Goal: Task Accomplishment & Management: Manage account settings

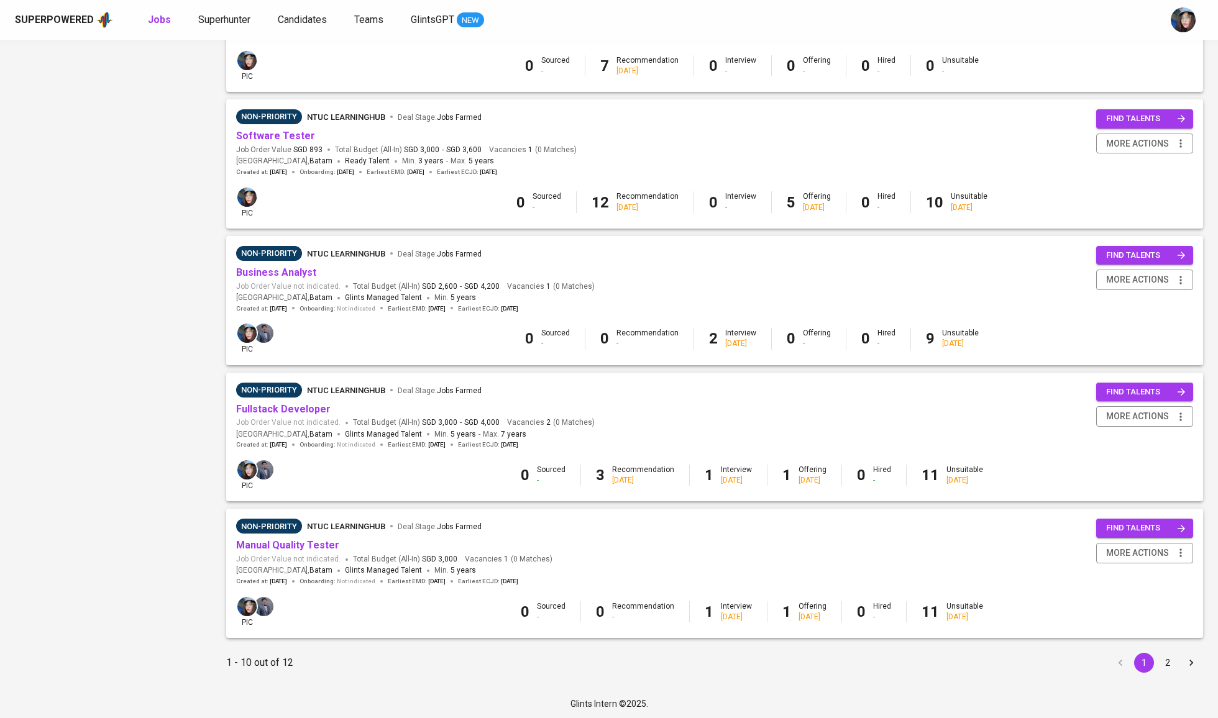
scroll to position [902, 0]
click at [1174, 660] on button "2" at bounding box center [1167, 664] width 20 height 20
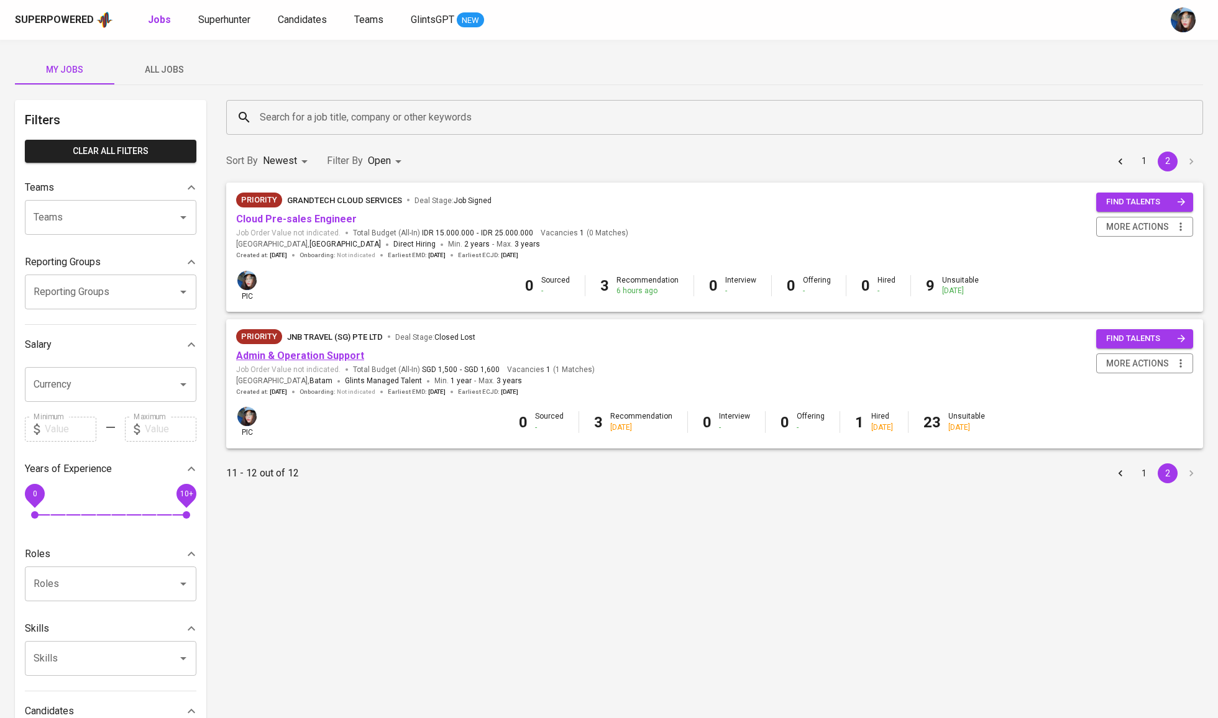
click at [331, 356] on link "Admin & Operation Support" at bounding box center [300, 356] width 128 height 12
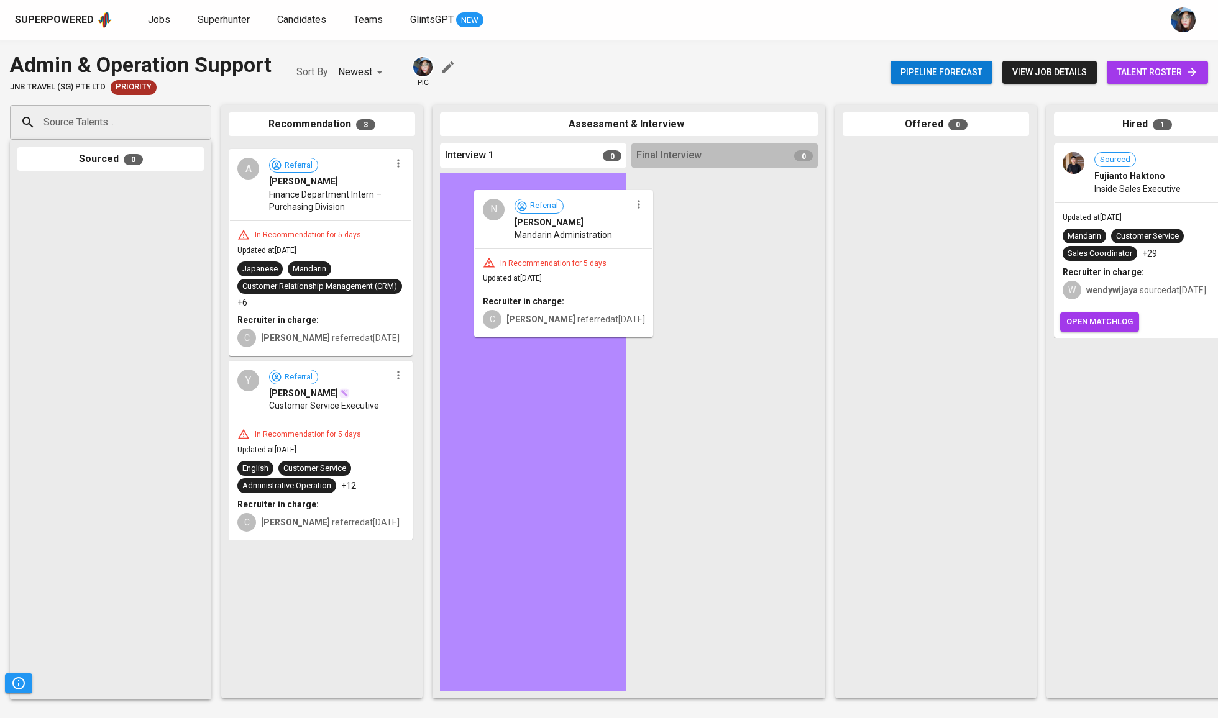
drag, startPoint x: 285, startPoint y: 210, endPoint x: 534, endPoint y: 257, distance: 254.2
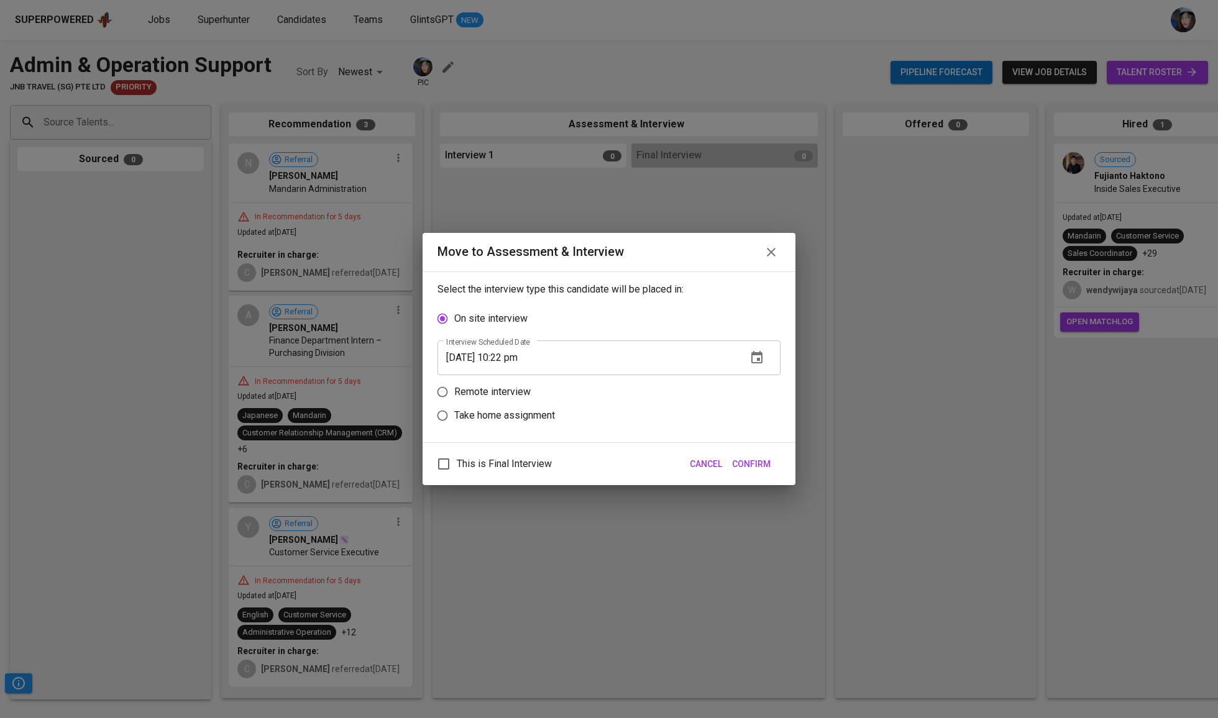
click at [477, 398] on p "Remote interview" at bounding box center [492, 392] width 76 height 15
click at [454, 398] on input "Remote interview" at bounding box center [443, 392] width 24 height 24
radio input "true"
click at [751, 387] on icon "button" at bounding box center [756, 381] width 11 height 12
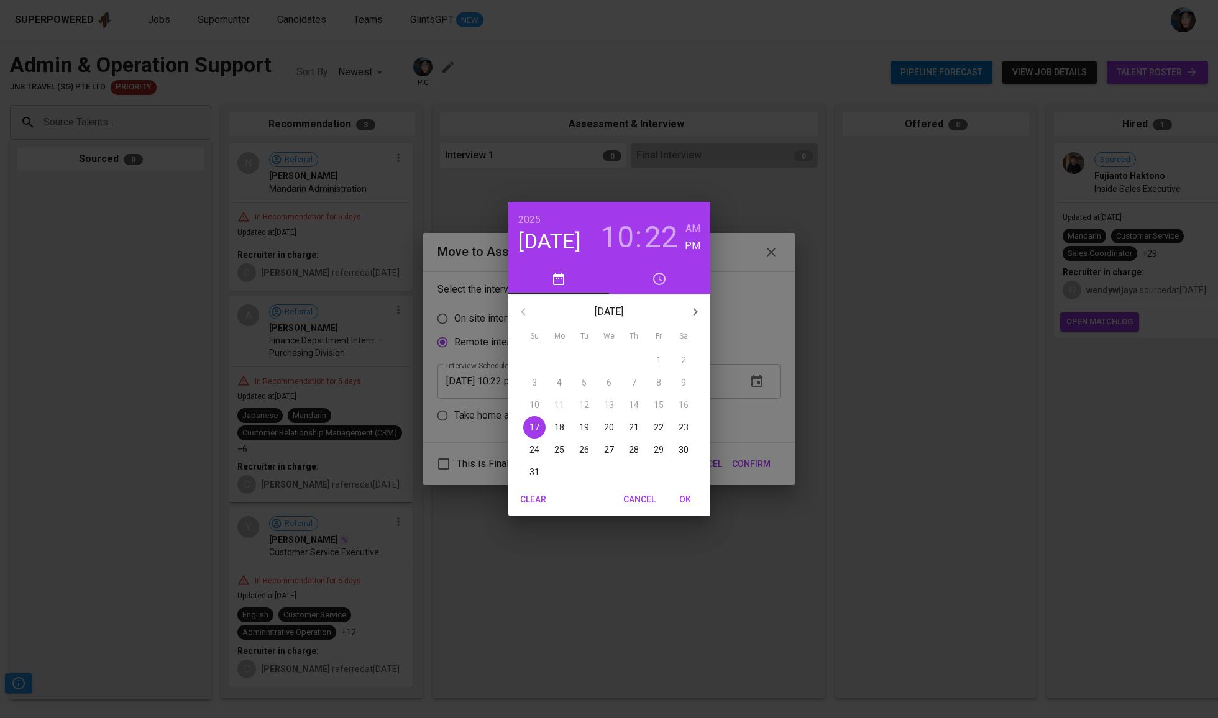
click at [637, 500] on span "Cancel" at bounding box center [639, 500] width 32 height 16
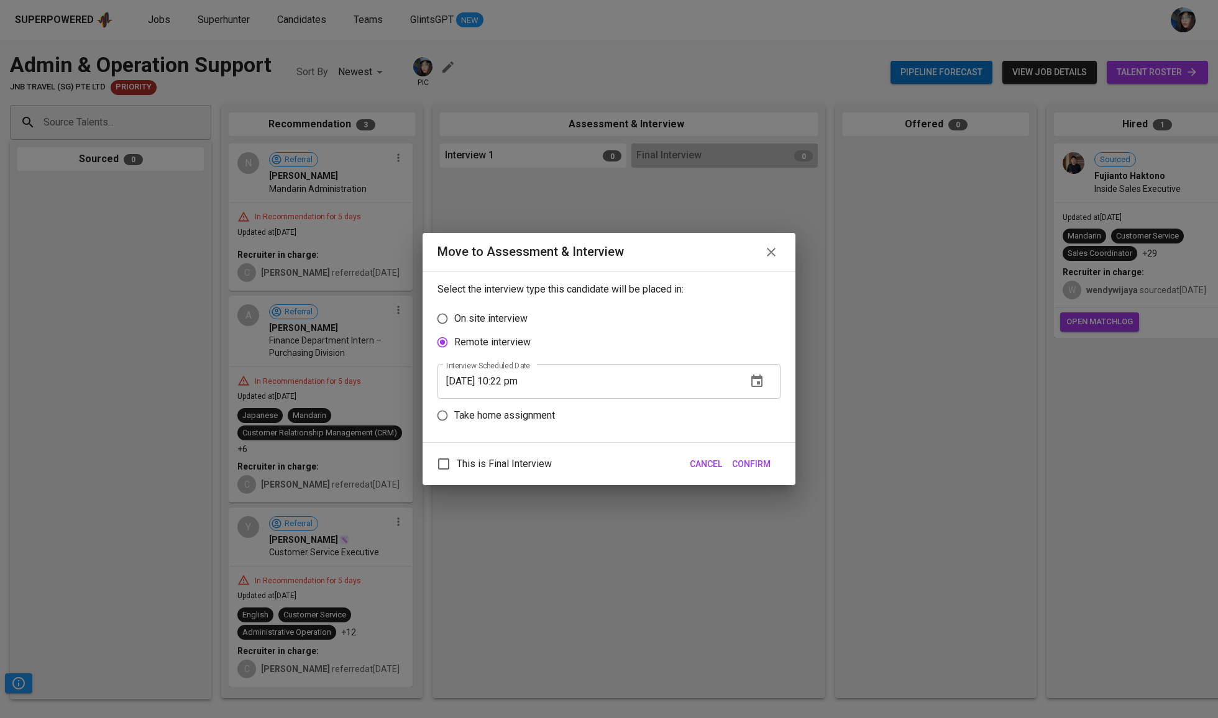
click at [507, 391] on input "[DATE] 10:22 pm" at bounding box center [586, 381] width 299 height 35
click at [766, 472] on span "Confirm" at bounding box center [751, 465] width 39 height 16
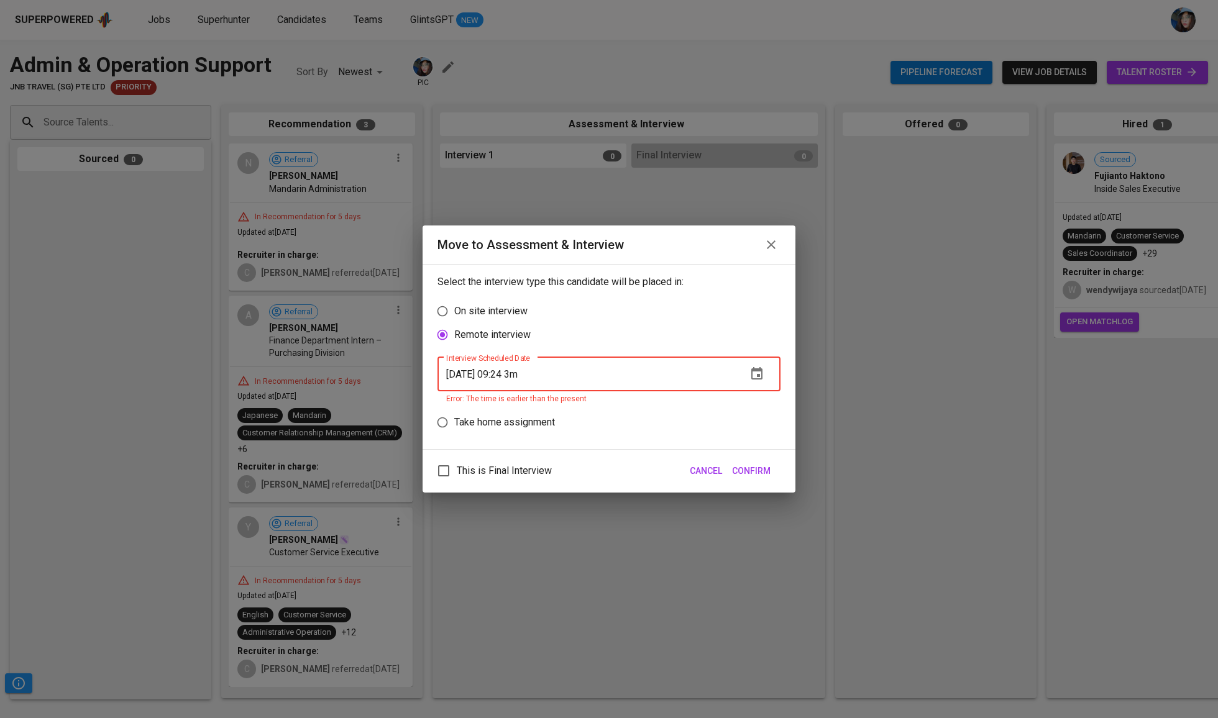
type input "[DATE] 09:24 pm"
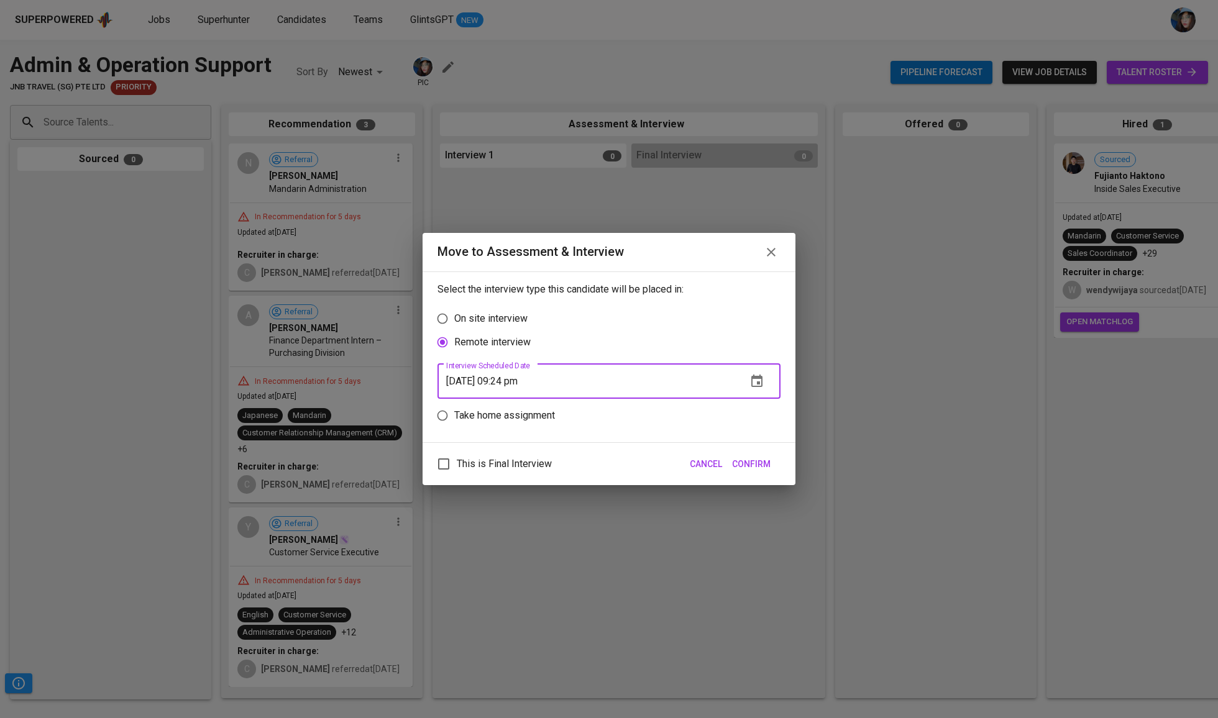
click at [746, 470] on span "Confirm" at bounding box center [751, 465] width 39 height 16
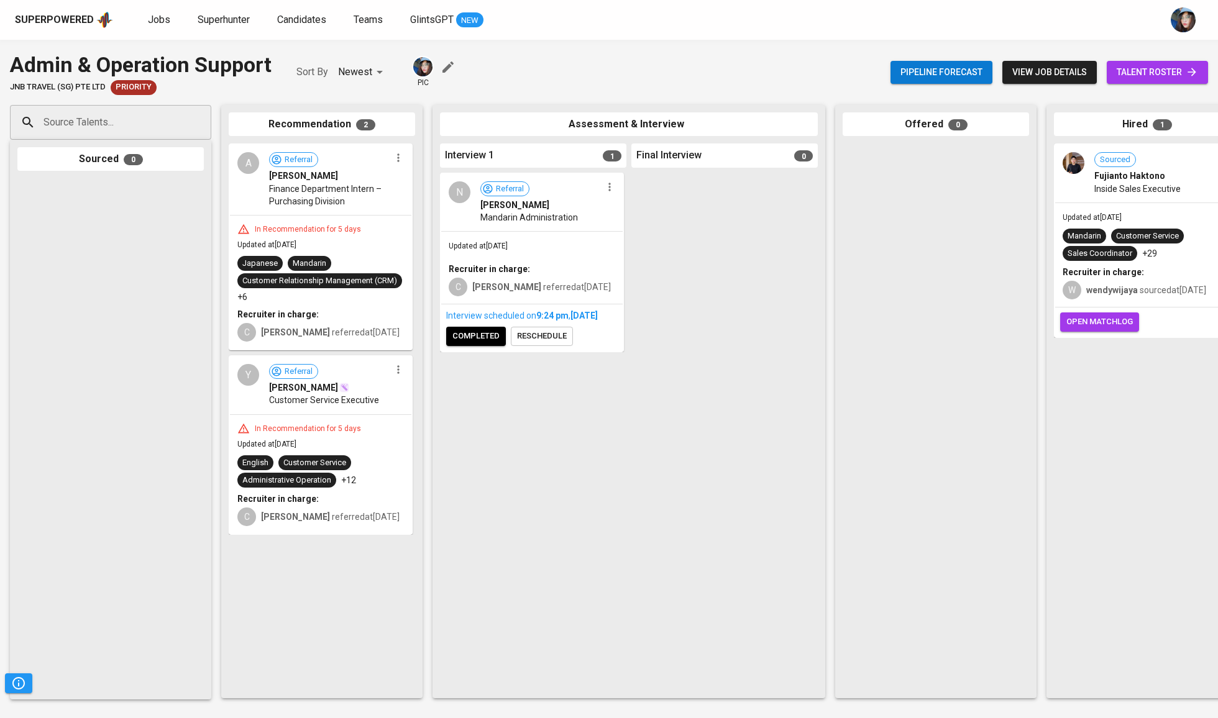
click at [395, 166] on button "button" at bounding box center [398, 158] width 16 height 16
click at [291, 199] on div at bounding box center [609, 359] width 1218 height 718
drag, startPoint x: 281, startPoint y: 199, endPoint x: 415, endPoint y: 244, distance: 141.3
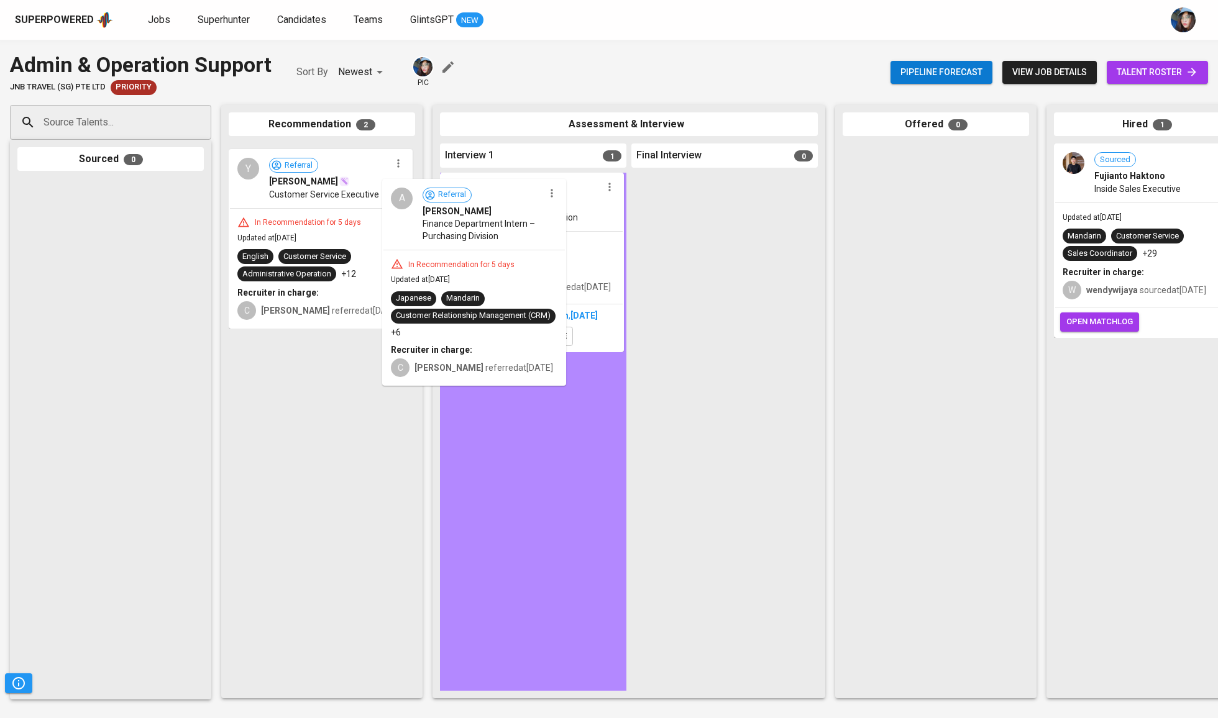
drag, startPoint x: 369, startPoint y: 221, endPoint x: 522, endPoint y: 257, distance: 157.5
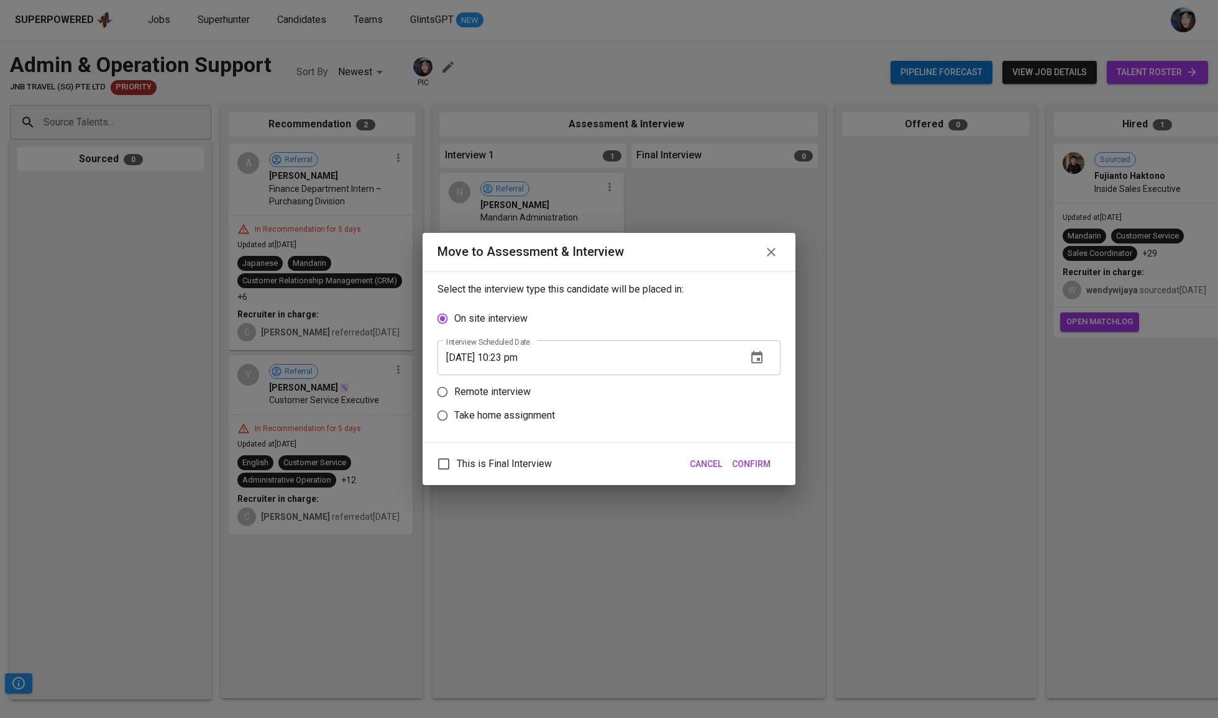
click at [513, 399] on p "Remote interview" at bounding box center [492, 392] width 76 height 15
click at [454, 400] on input "Remote interview" at bounding box center [443, 392] width 24 height 24
radio input "true"
click at [505, 381] on input "[DATE] 10:23 pm" at bounding box center [586, 381] width 299 height 35
type input "[DATE] 09:24 pm"
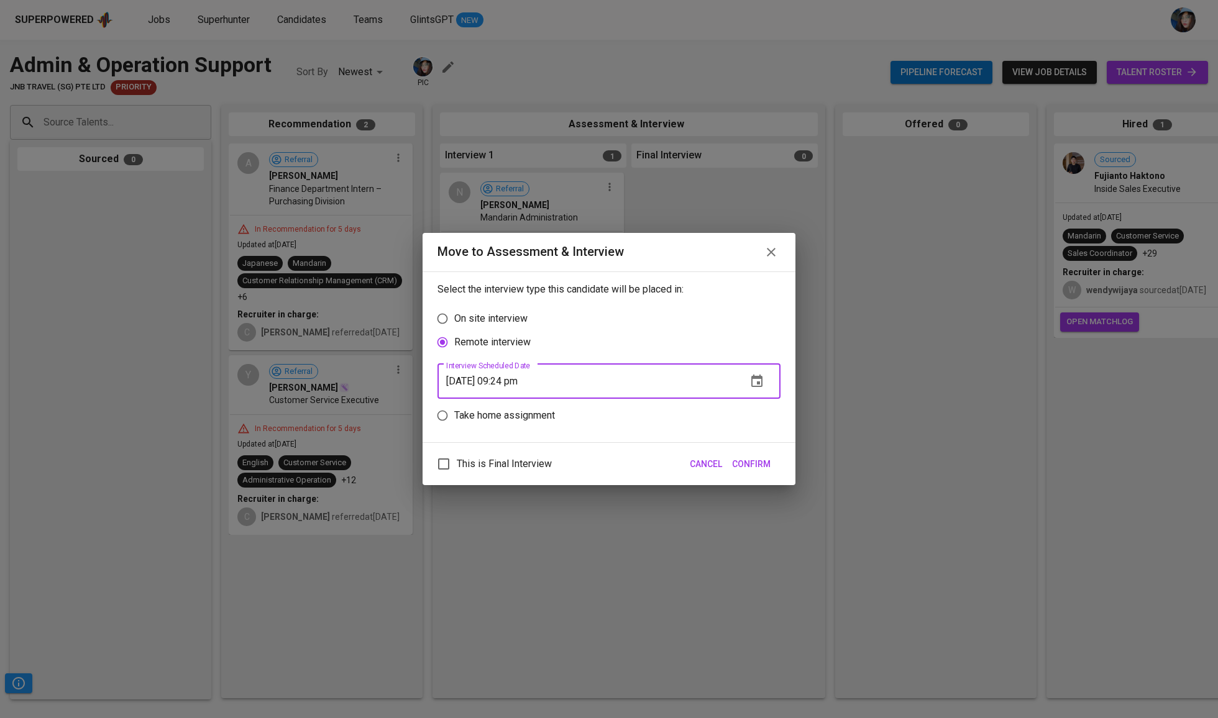
click at [753, 472] on span "Confirm" at bounding box center [751, 465] width 39 height 16
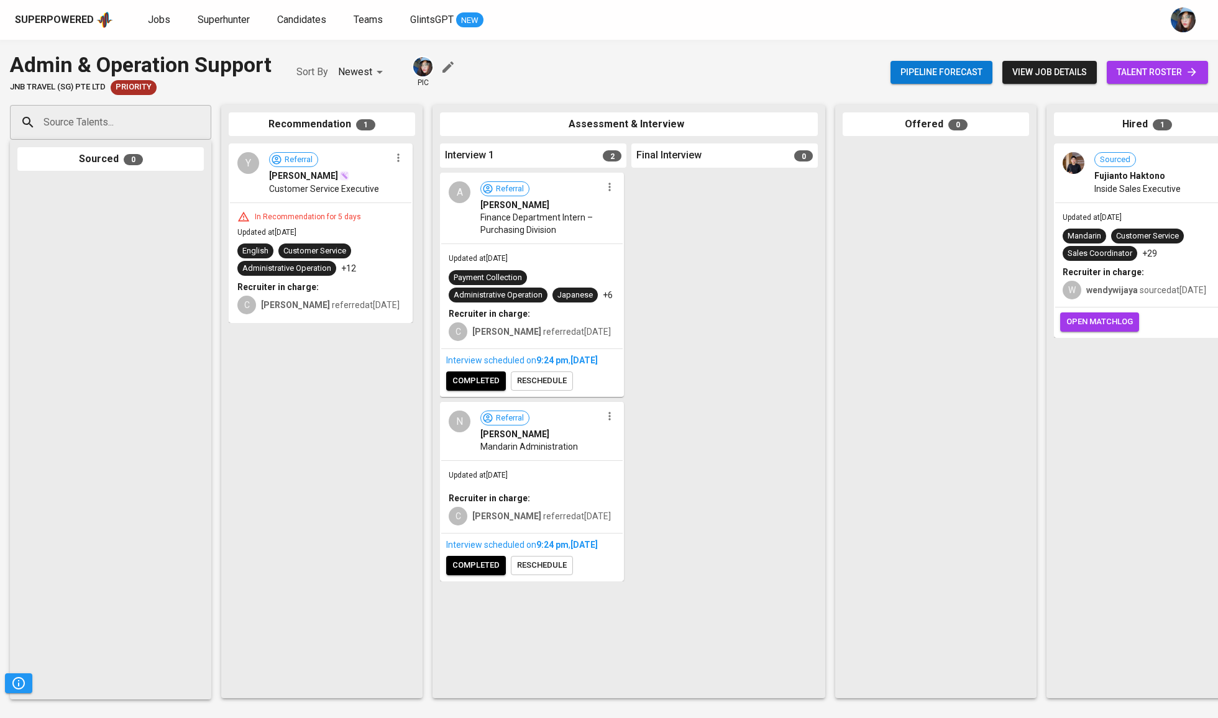
click at [1151, 72] on span "talent roster" at bounding box center [1156, 73] width 81 height 16
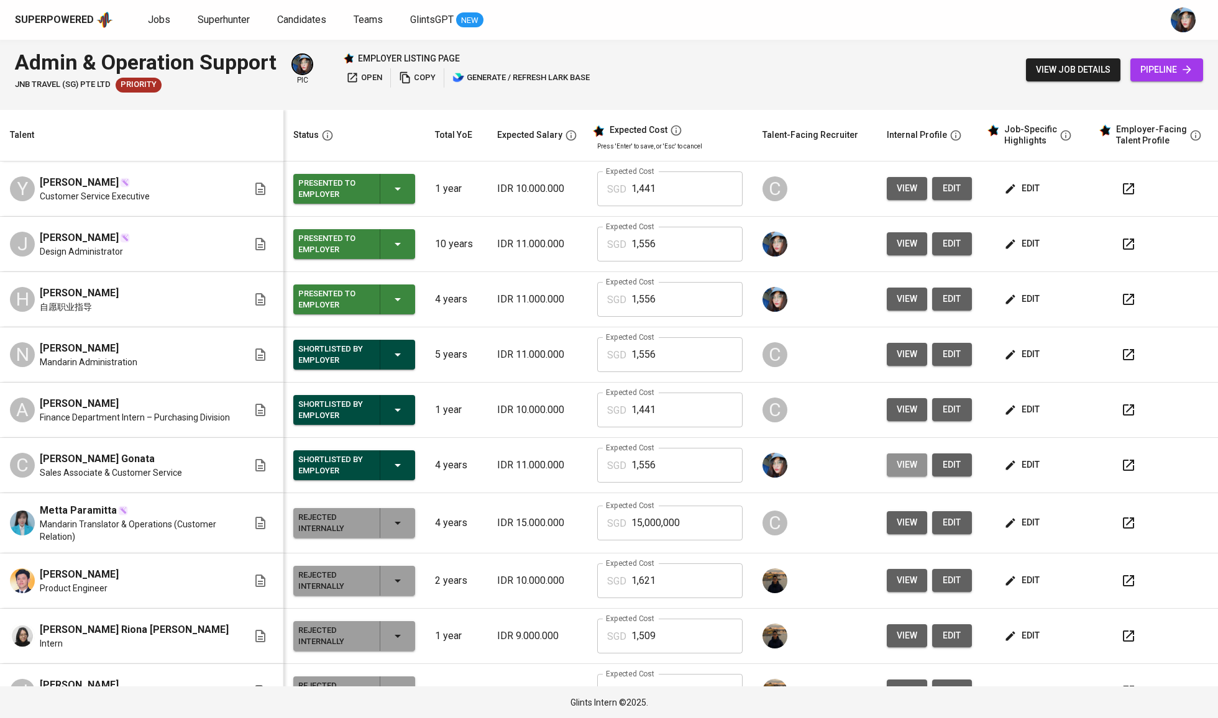
click at [897, 473] on span "view" at bounding box center [906, 465] width 21 height 16
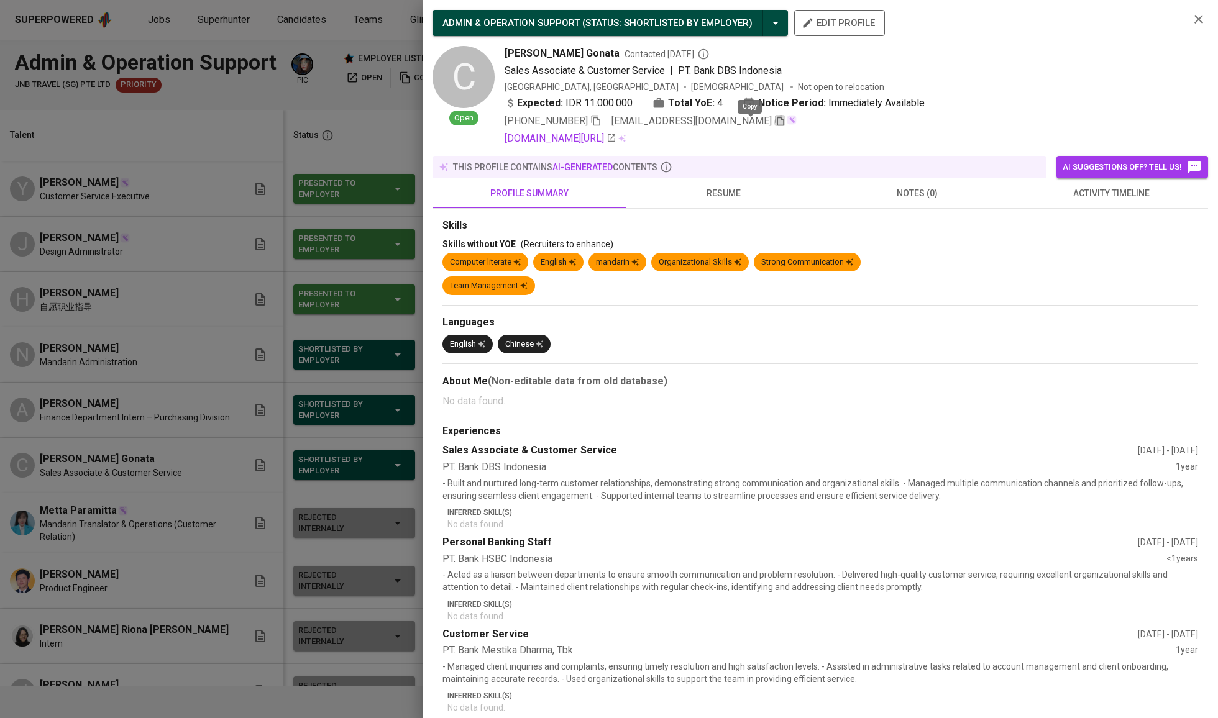
click at [775, 126] on icon "button" at bounding box center [779, 121] width 9 height 11
click at [326, 171] on div at bounding box center [609, 359] width 1218 height 718
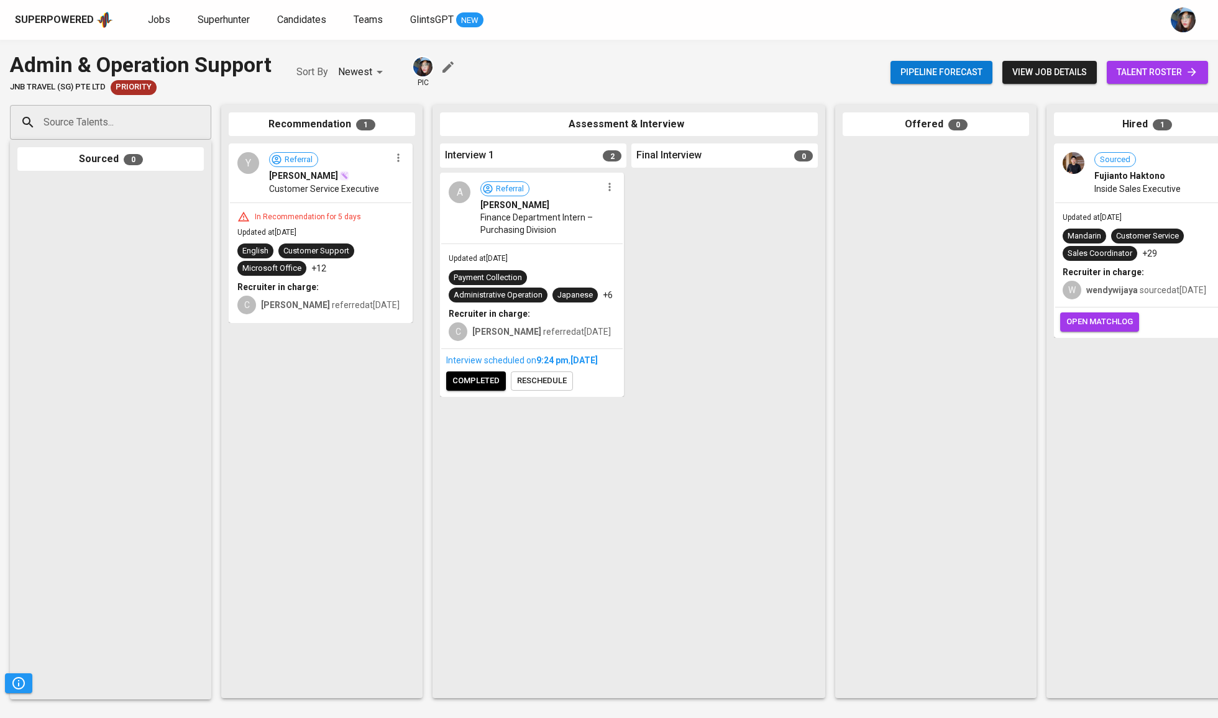
click at [174, 130] on div "Source Talents..." at bounding box center [110, 122] width 201 height 35
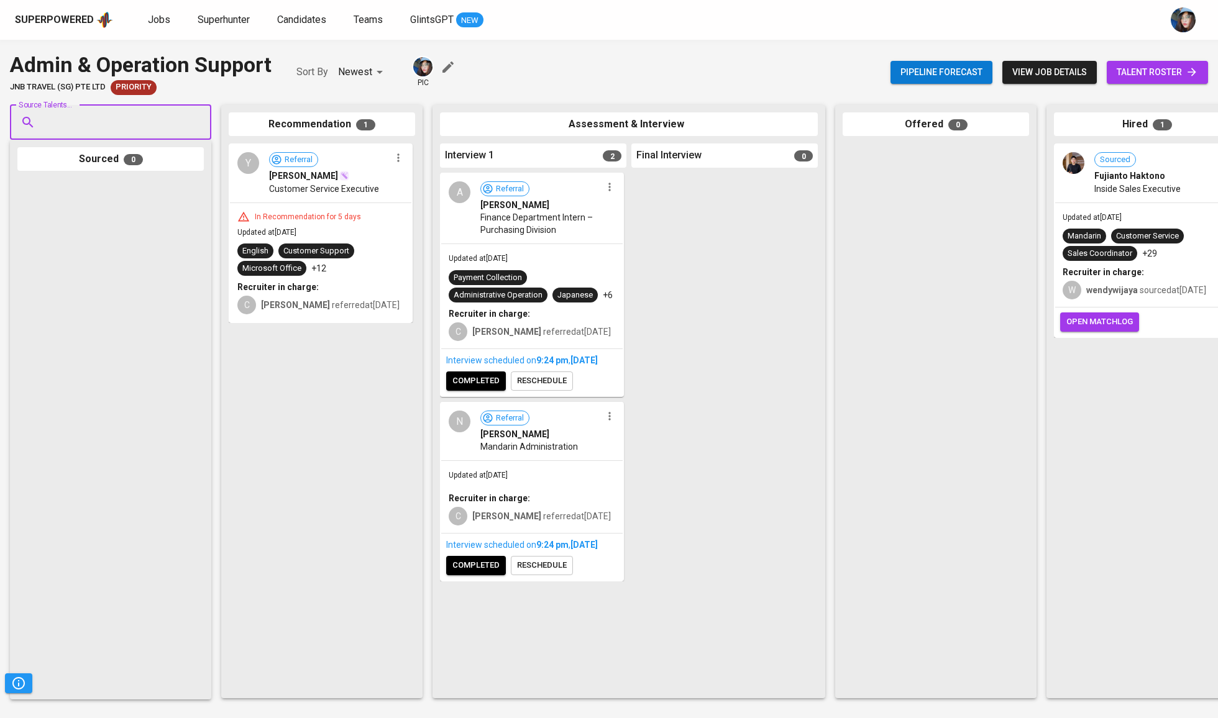
paste input "[EMAIL_ADDRESS][DOMAIN_NAME]"
type input "[EMAIL_ADDRESS][DOMAIN_NAME]"
click at [125, 163] on span "Sales Associate & Customer Service" at bounding box center [115, 169] width 126 height 12
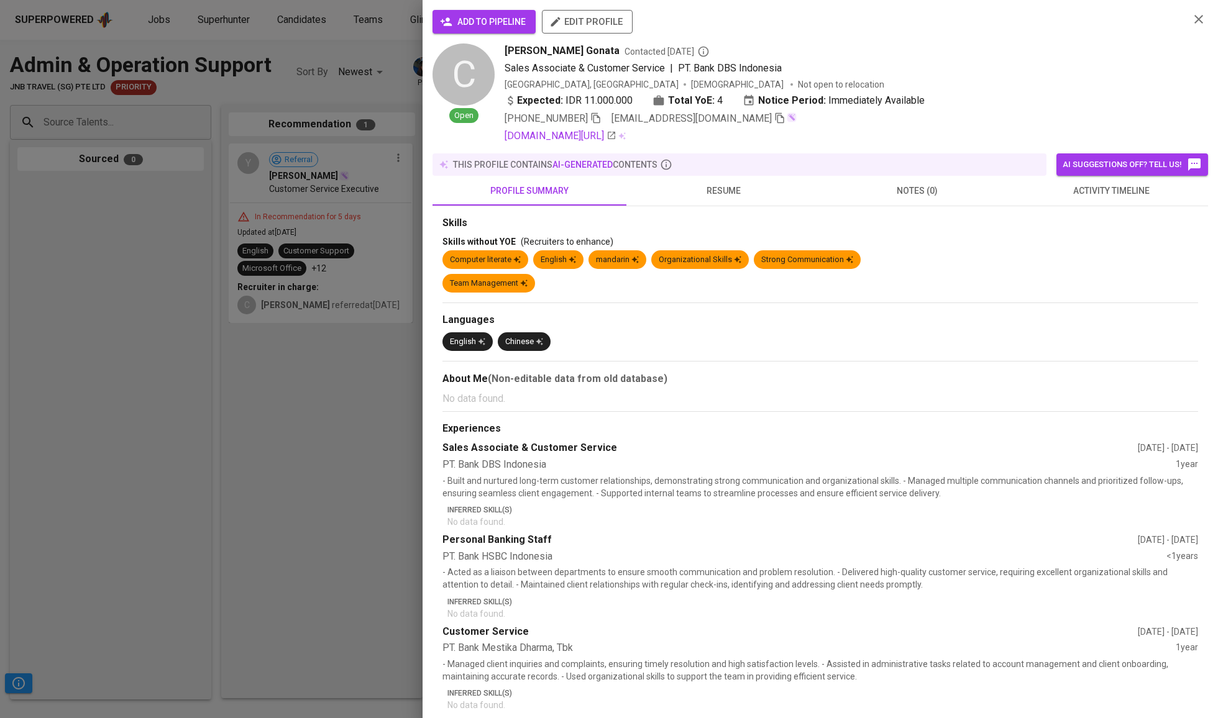
click at [500, 21] on span "add to pipeline" at bounding box center [483, 22] width 83 height 16
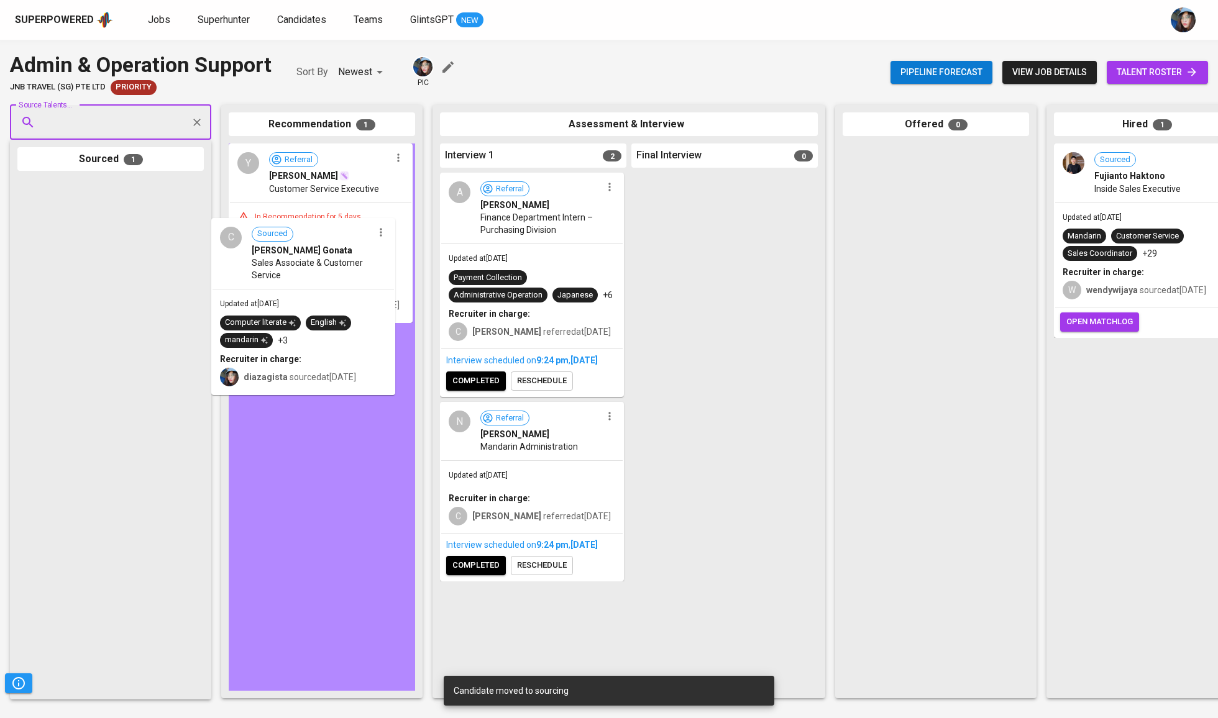
drag, startPoint x: 98, startPoint y: 214, endPoint x: 296, endPoint y: 254, distance: 201.5
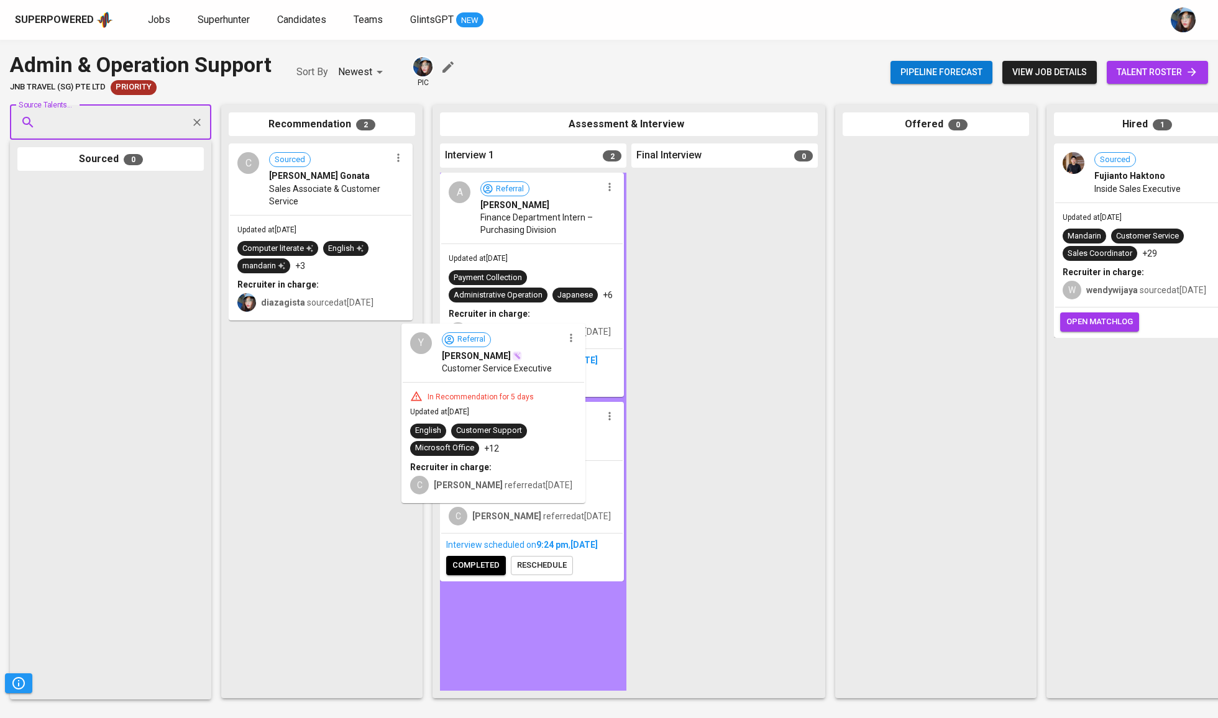
drag, startPoint x: 326, startPoint y: 379, endPoint x: 509, endPoint y: 378, distance: 183.3
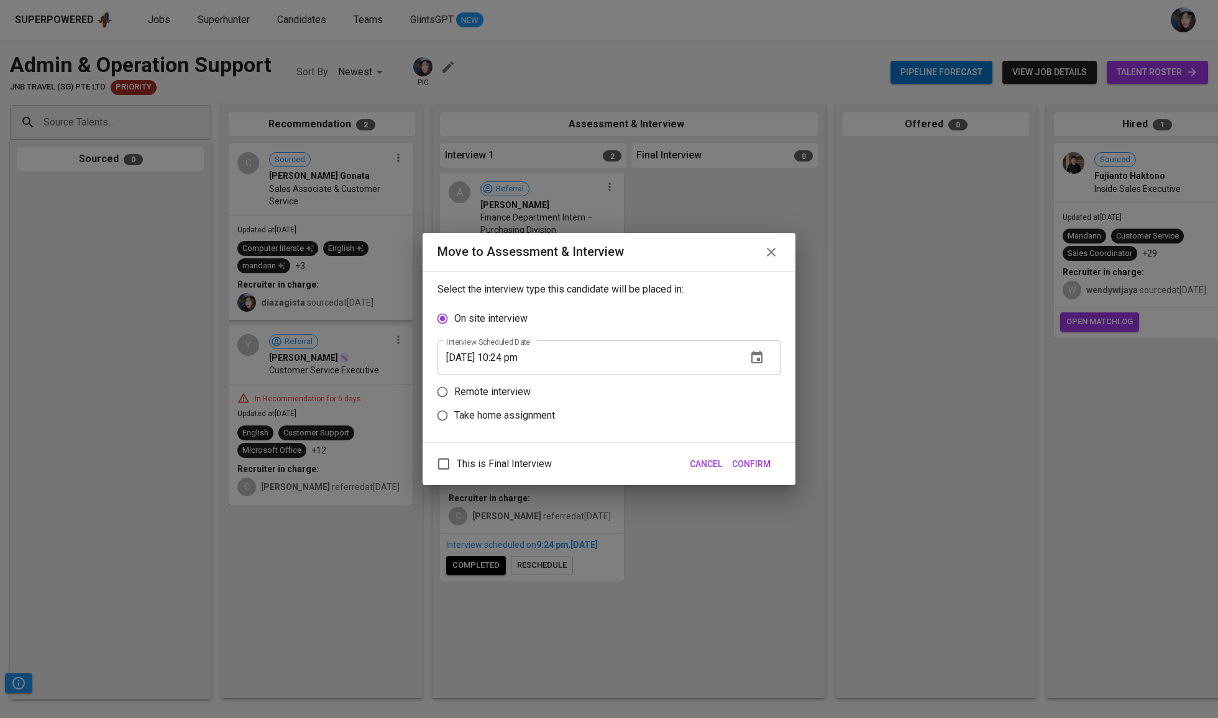
click at [491, 403] on label "Remote interview" at bounding box center [601, 392] width 340 height 24
click at [454, 403] on input "Remote interview" at bounding box center [443, 392] width 24 height 24
radio input "true"
click at [509, 380] on input "[DATE] 10:24 pm" at bounding box center [586, 381] width 299 height 35
type input "[DATE] 09:25 pm"
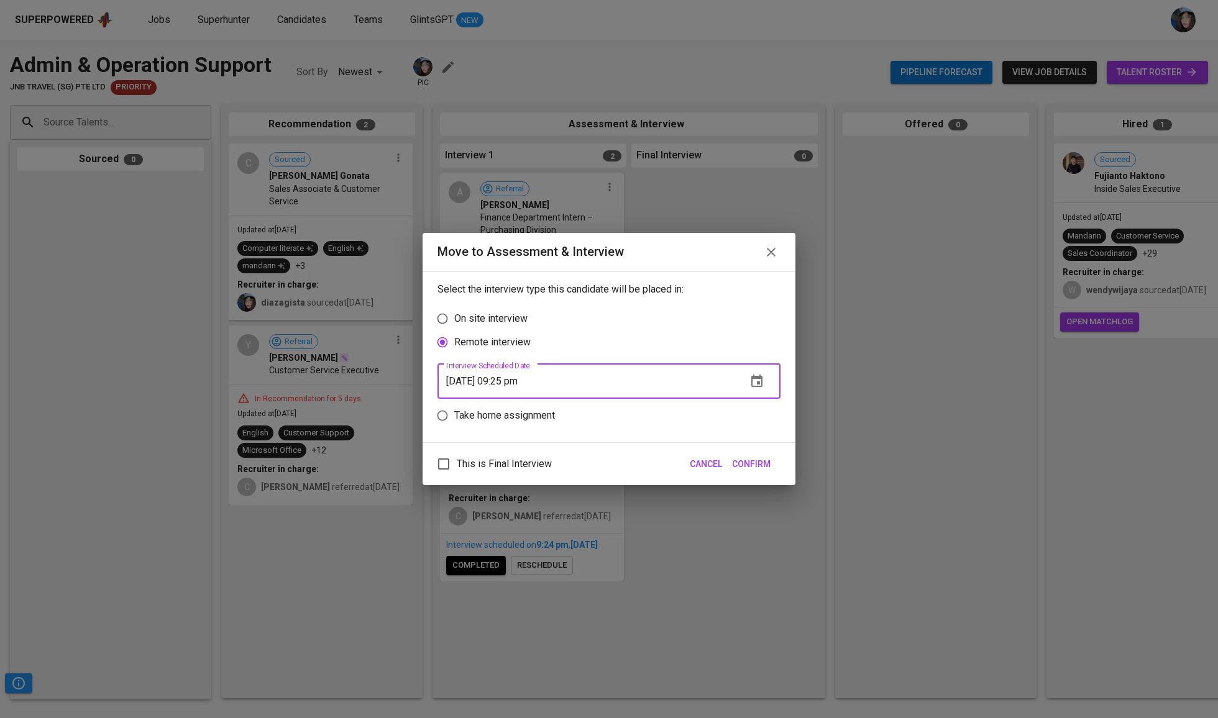
click at [754, 467] on span "Confirm" at bounding box center [751, 465] width 39 height 16
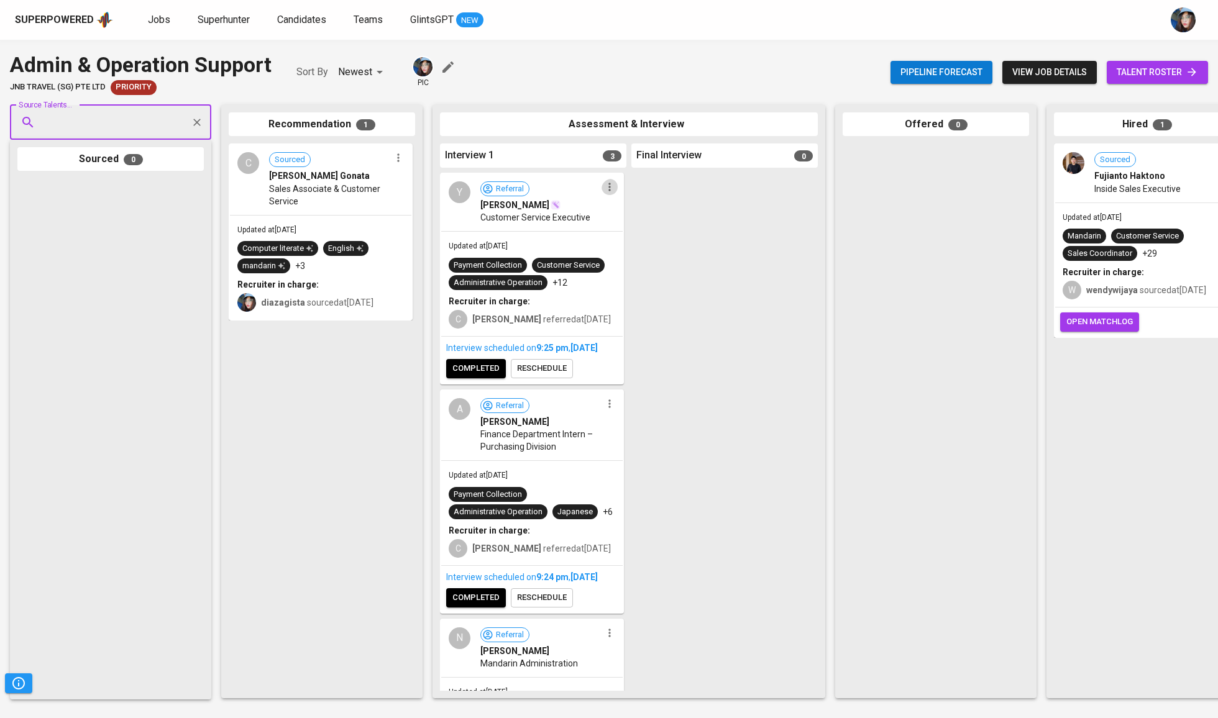
click at [605, 193] on icon "button" at bounding box center [609, 187] width 12 height 12
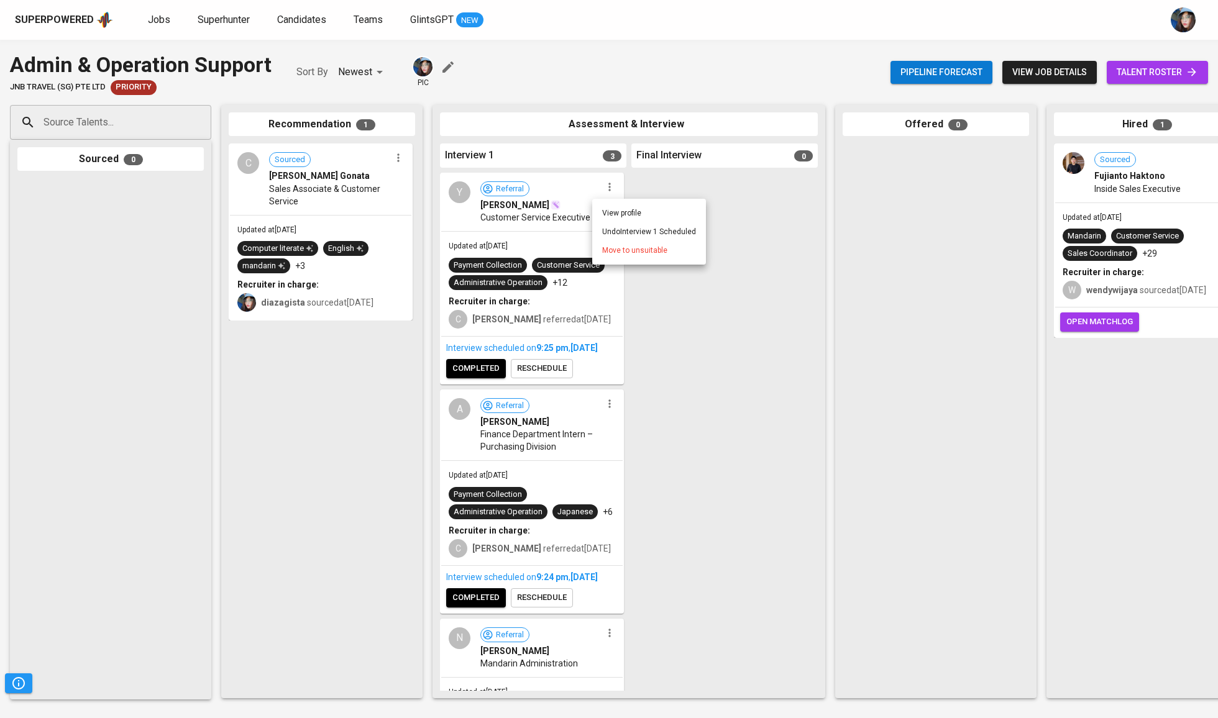
click at [657, 229] on li "Undo Interview 1 Scheduled" at bounding box center [649, 231] width 114 height 19
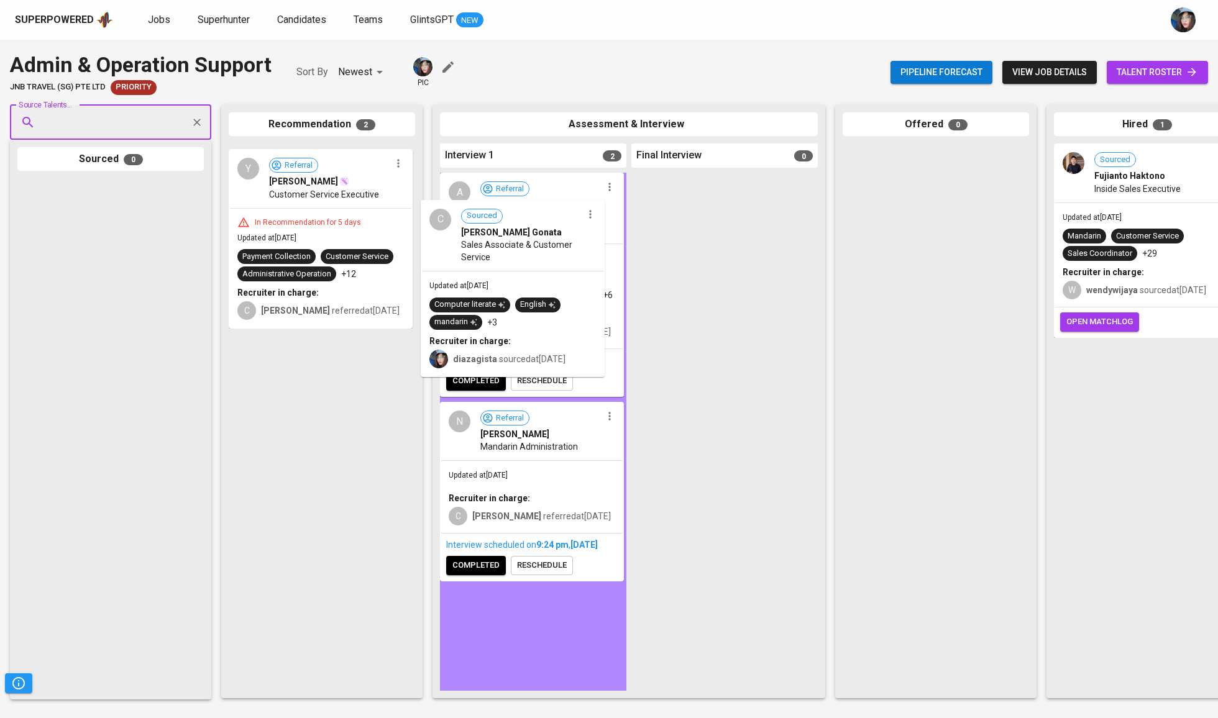
drag, startPoint x: 297, startPoint y: 216, endPoint x: 499, endPoint y: 279, distance: 212.0
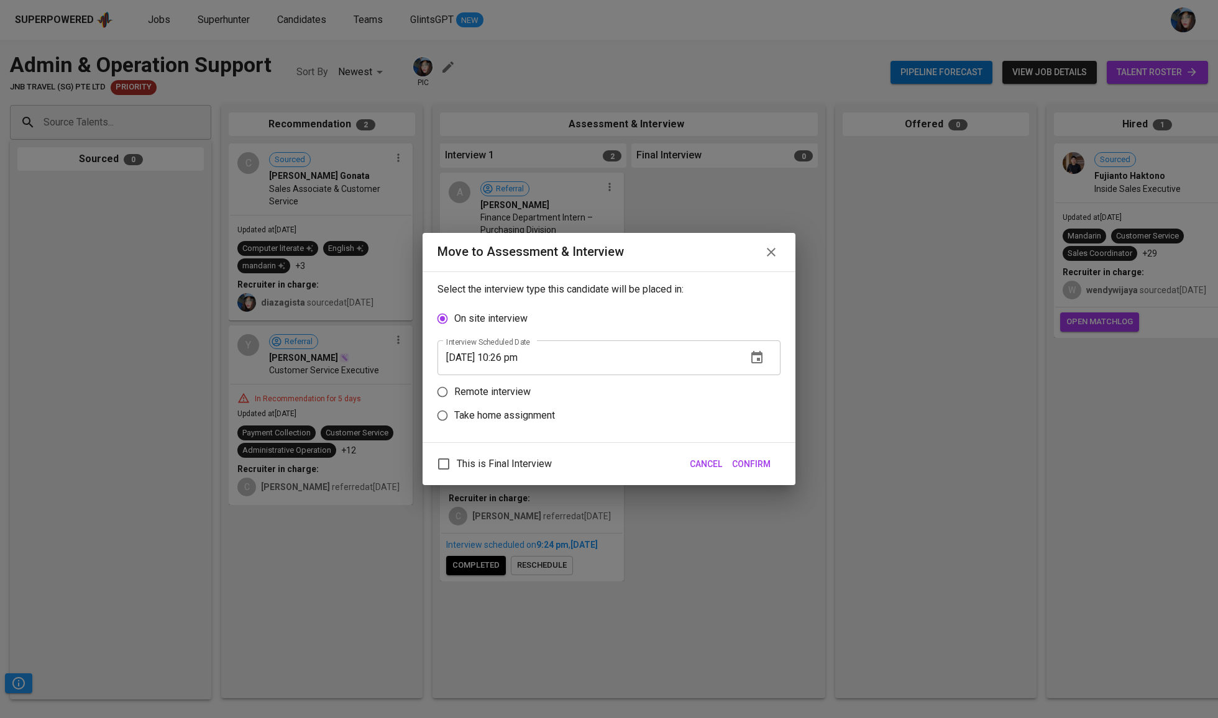
click at [510, 396] on p "Remote interview" at bounding box center [492, 392] width 76 height 15
click at [454, 396] on input "Remote interview" at bounding box center [443, 392] width 24 height 24
radio input "true"
drag, startPoint x: 508, startPoint y: 384, endPoint x: 514, endPoint y: 391, distance: 9.7
click at [508, 385] on input "[DATE] 10:26 pm" at bounding box center [586, 381] width 299 height 35
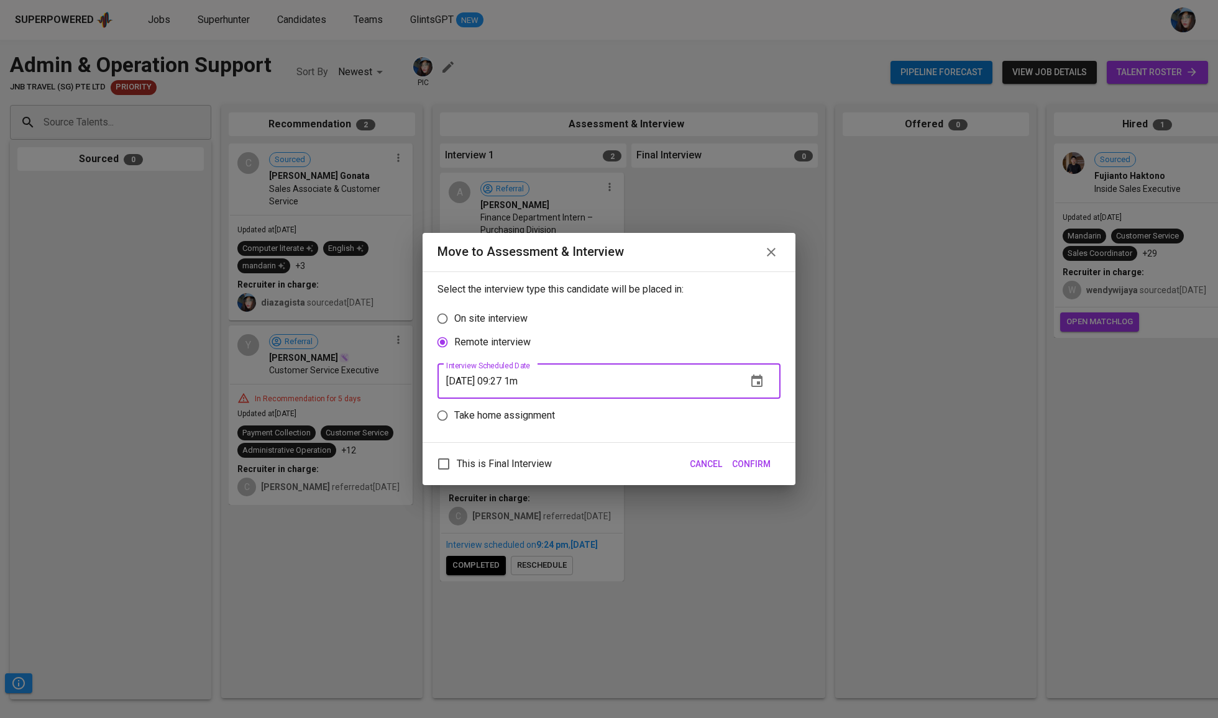
type input "[DATE] 09:27 pm"
click at [780, 476] on div "This is Final Interview Cancel Confirm" at bounding box center [608, 464] width 373 height 43
click at [773, 475] on button "Confirm" at bounding box center [751, 464] width 48 height 23
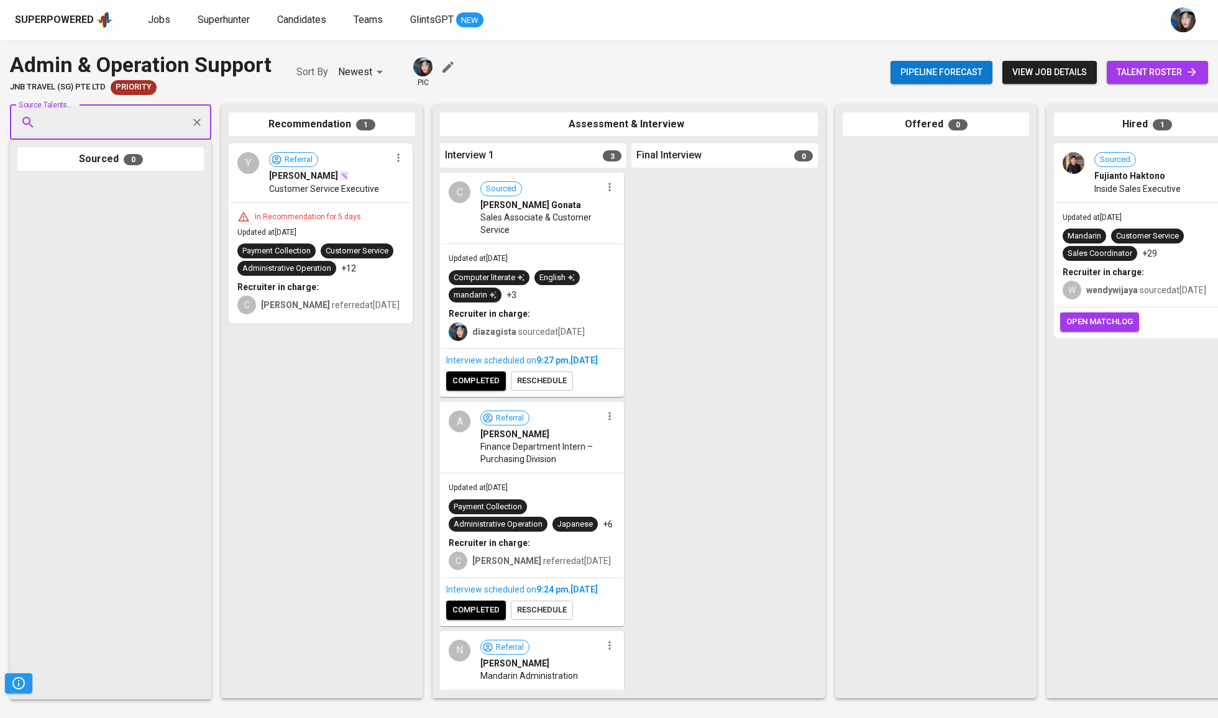
click at [1174, 75] on span "talent roster" at bounding box center [1156, 73] width 81 height 16
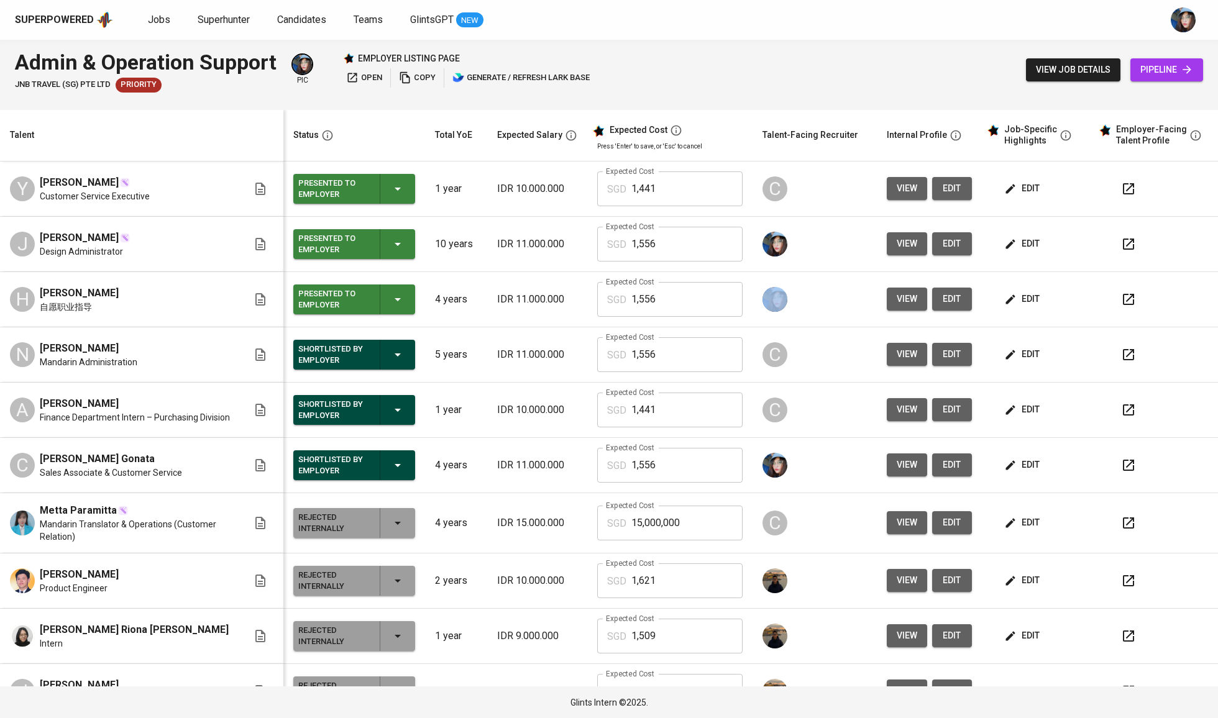
drag, startPoint x: 846, startPoint y: 299, endPoint x: 854, endPoint y: 322, distance: 23.6
click at [855, 324] on td at bounding box center [814, 299] width 124 height 55
click at [849, 296] on div at bounding box center [814, 300] width 104 height 30
click at [898, 304] on span "view" at bounding box center [906, 299] width 21 height 16
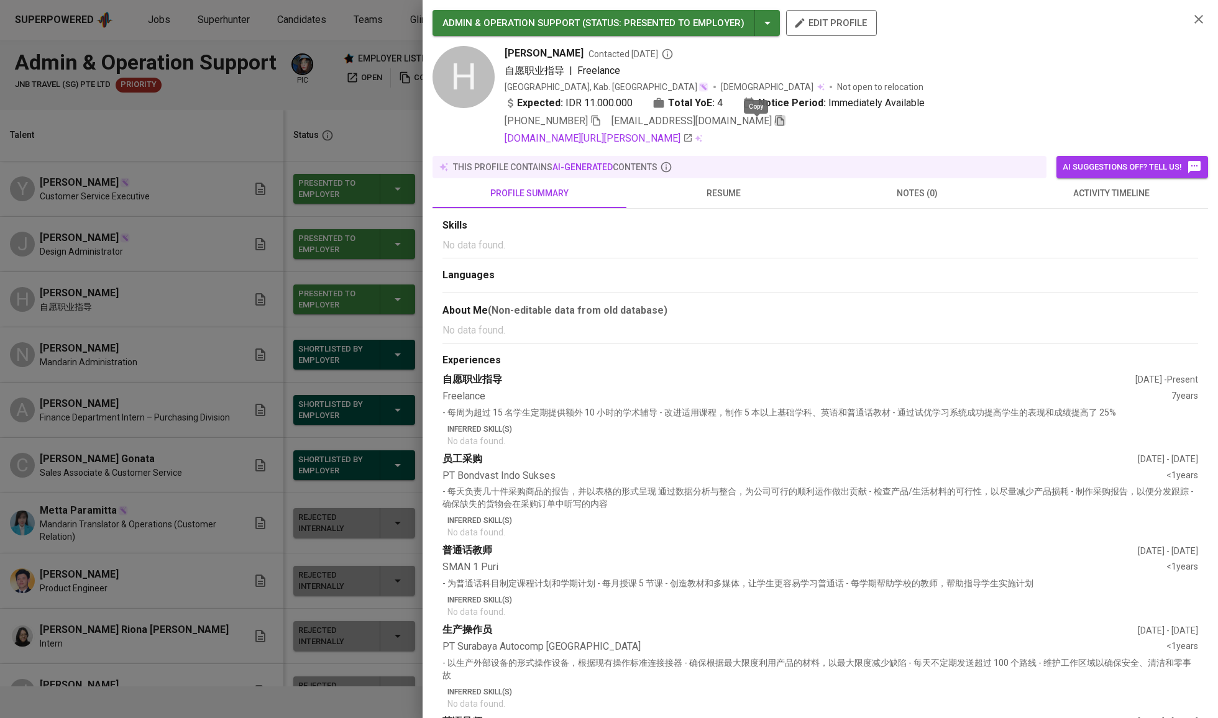
click at [774, 125] on icon "button" at bounding box center [779, 120] width 11 height 11
click at [255, 170] on div at bounding box center [609, 359] width 1218 height 718
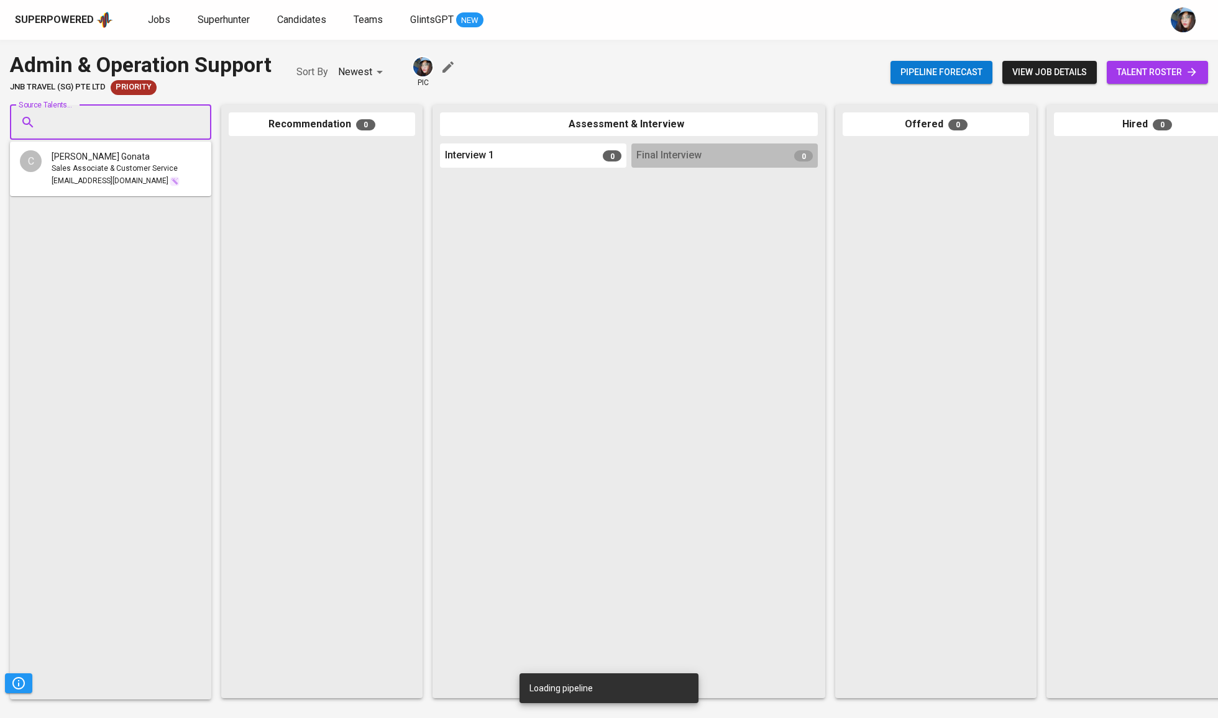
click at [130, 111] on input "Source Talents..." at bounding box center [105, 123] width 130 height 24
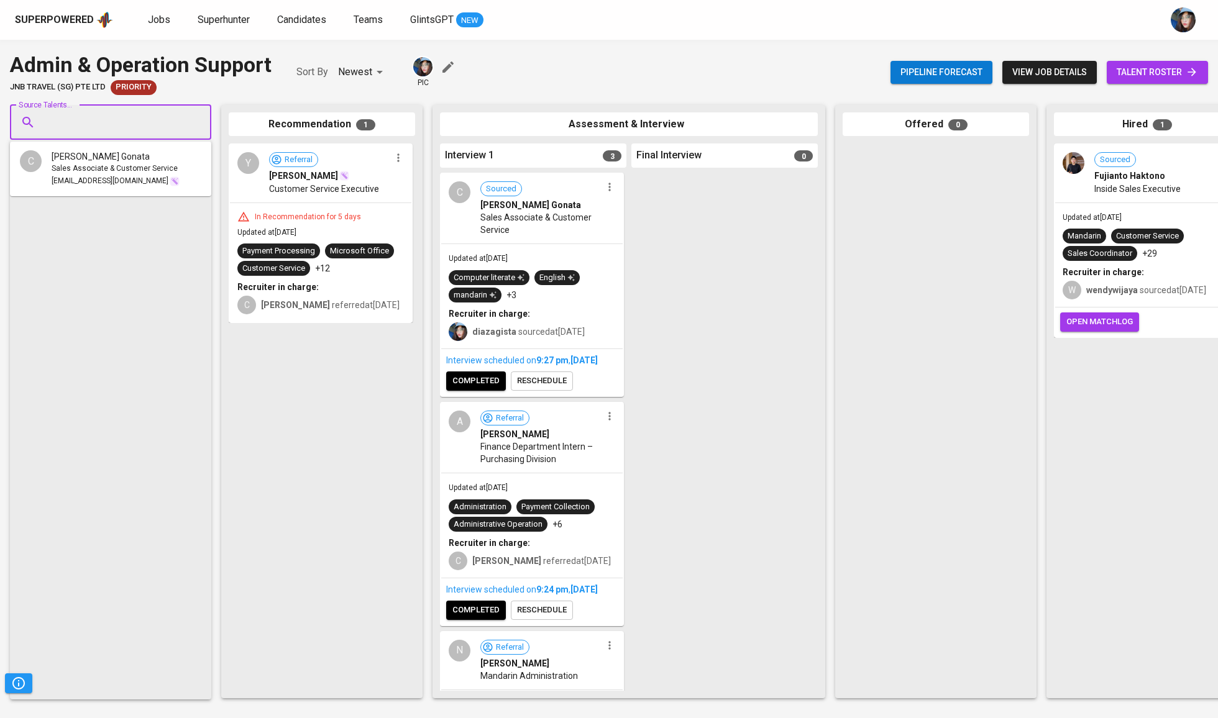
paste input "[EMAIL_ADDRESS][DOMAIN_NAME]"
type input "[EMAIL_ADDRESS][DOMAIN_NAME]"
click at [145, 169] on div "自愿职业指导" at bounding box center [110, 169] width 117 height 12
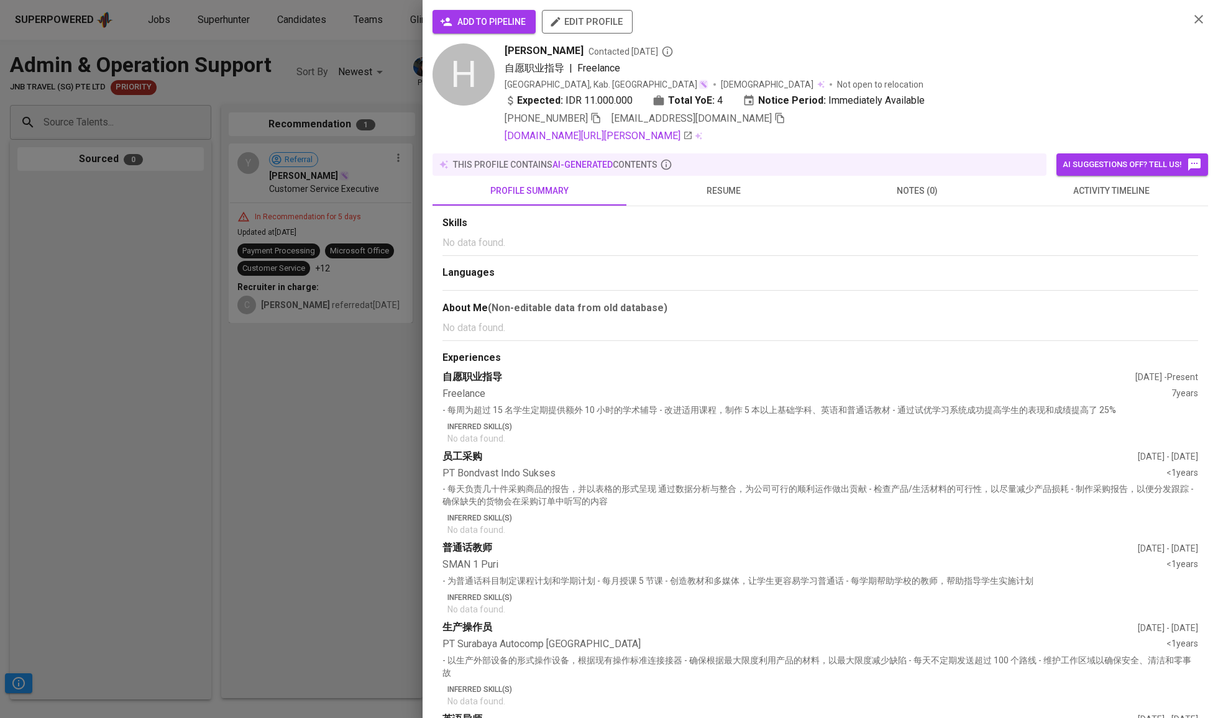
click at [492, 41] on div "add to pipeline edit profile" at bounding box center [805, 27] width 747 height 34
click at [491, 23] on span "add to pipeline" at bounding box center [483, 22] width 83 height 16
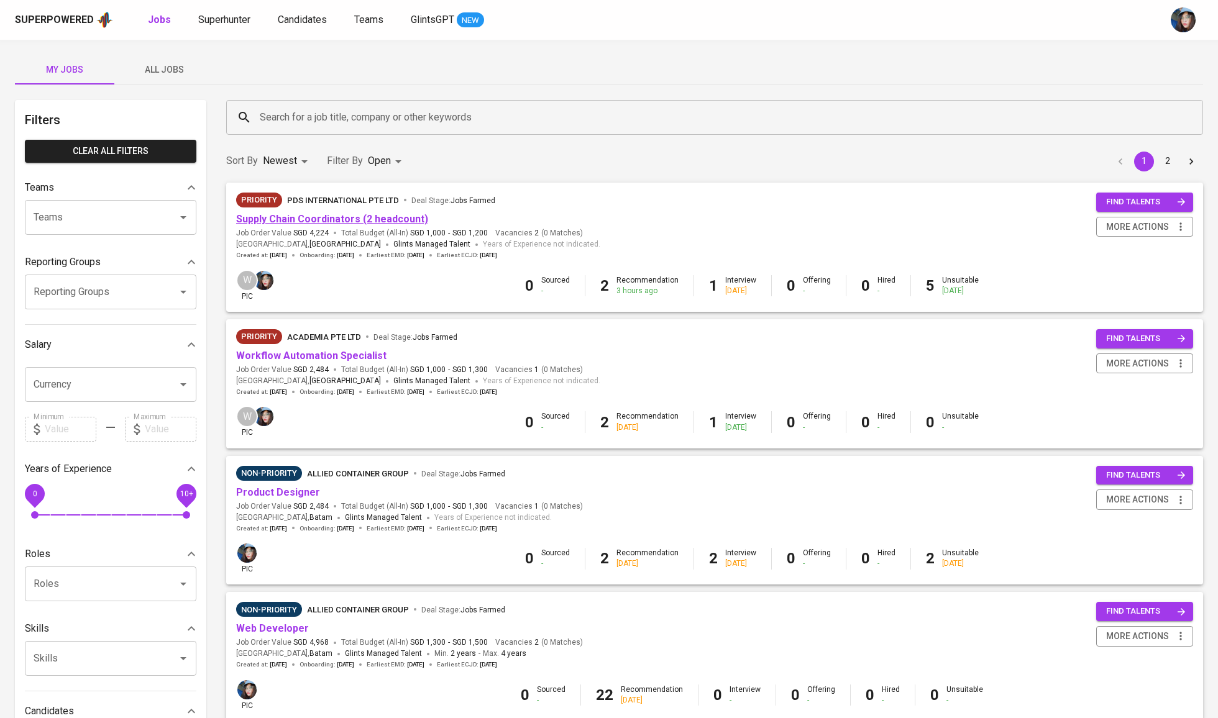
click at [360, 222] on link "Supply Chain Coordinators (2 headcount)" at bounding box center [332, 219] width 192 height 12
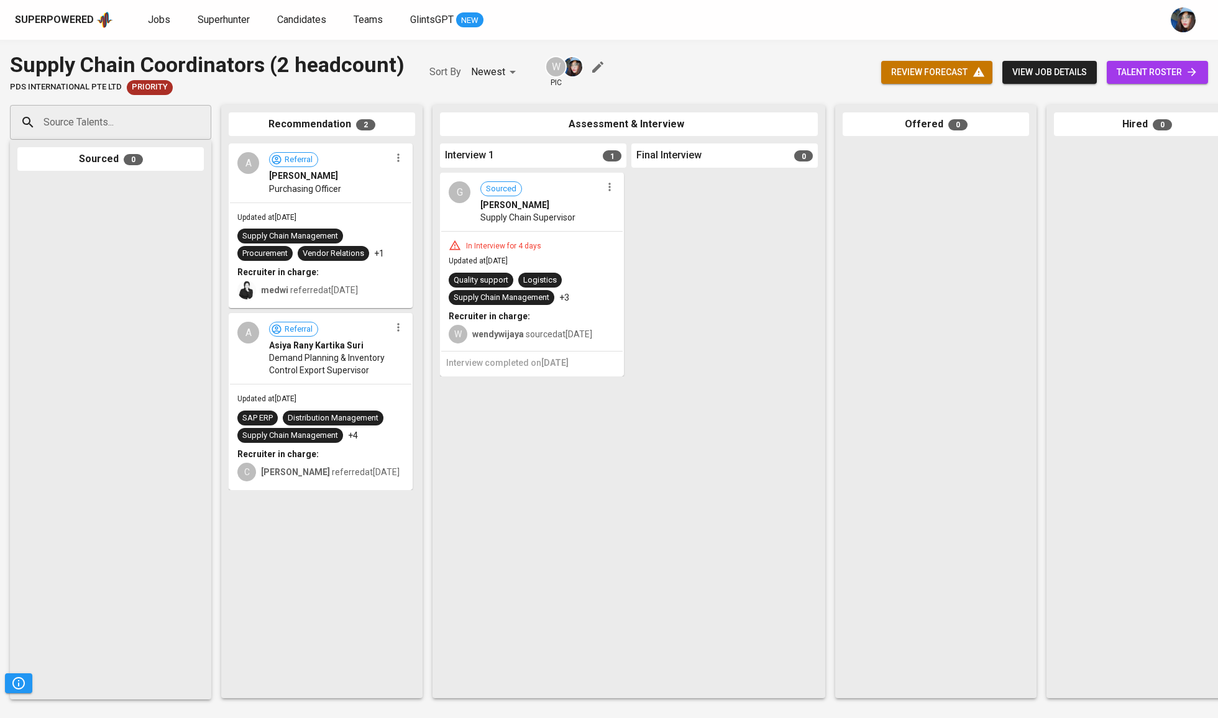
click at [944, 76] on span "review forecast" at bounding box center [936, 73] width 91 height 16
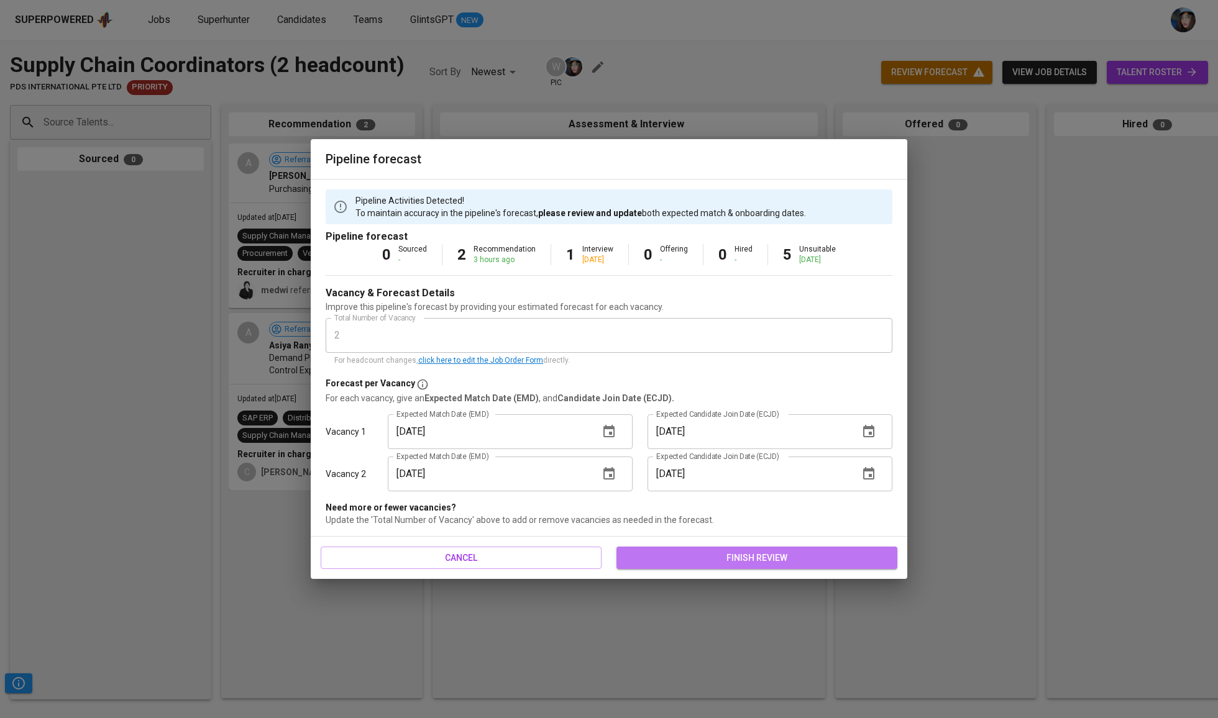
click at [733, 550] on span "finish review" at bounding box center [756, 558] width 261 height 16
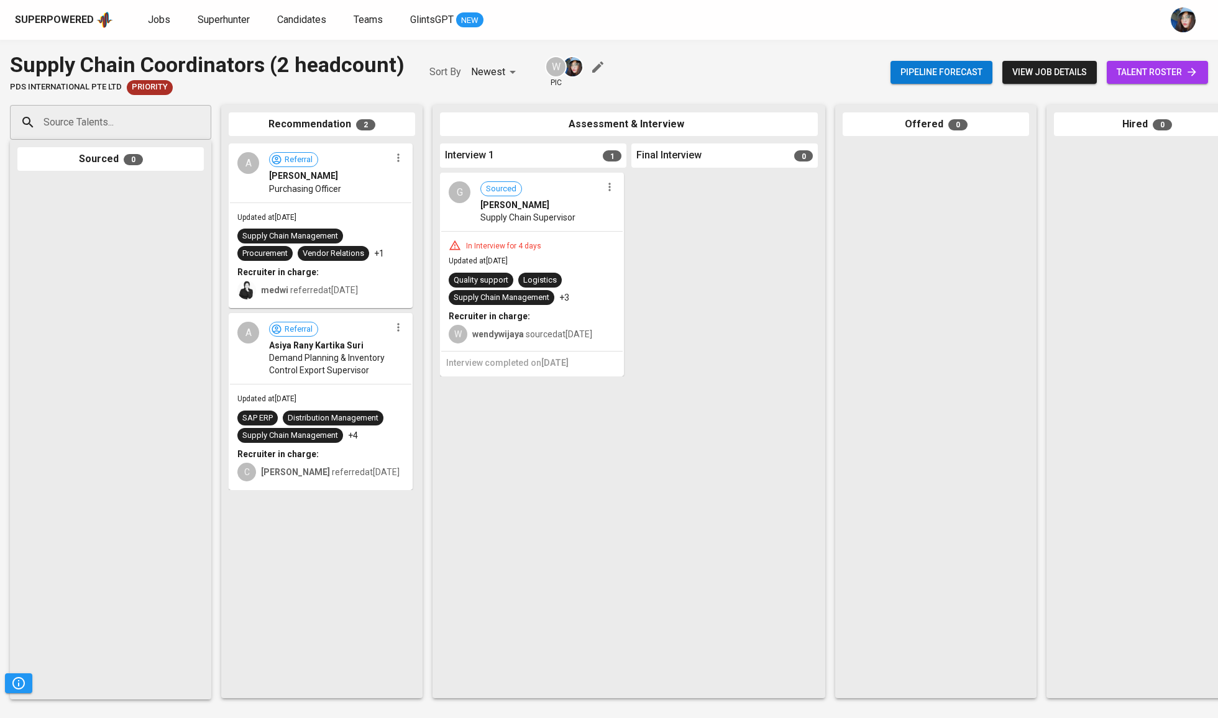
click at [1129, 65] on span "talent roster" at bounding box center [1156, 73] width 81 height 16
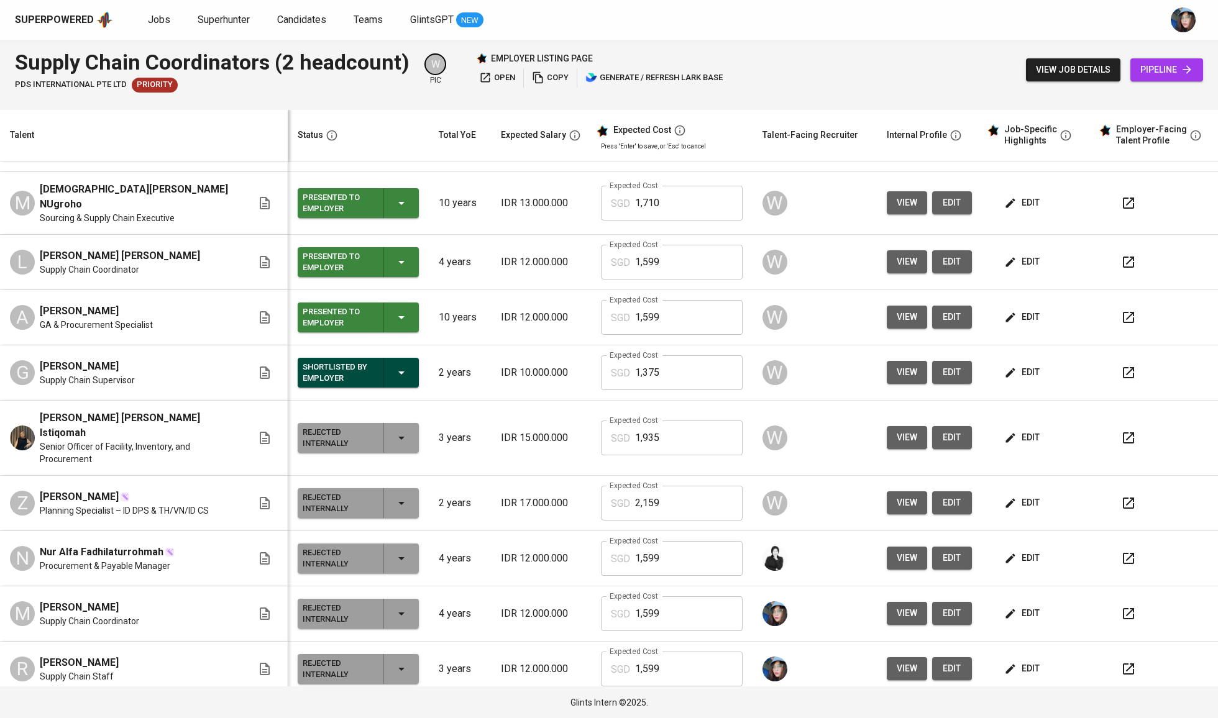
scroll to position [380, 0]
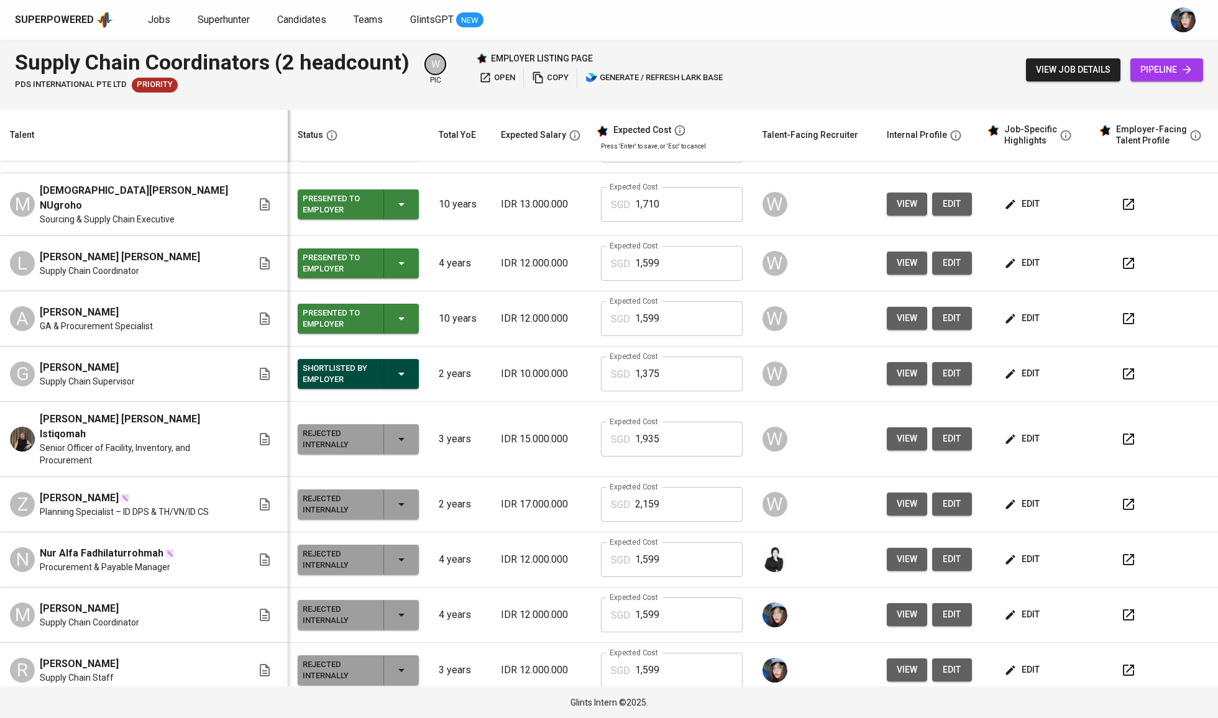
click at [887, 603] on button "view" at bounding box center [907, 614] width 40 height 23
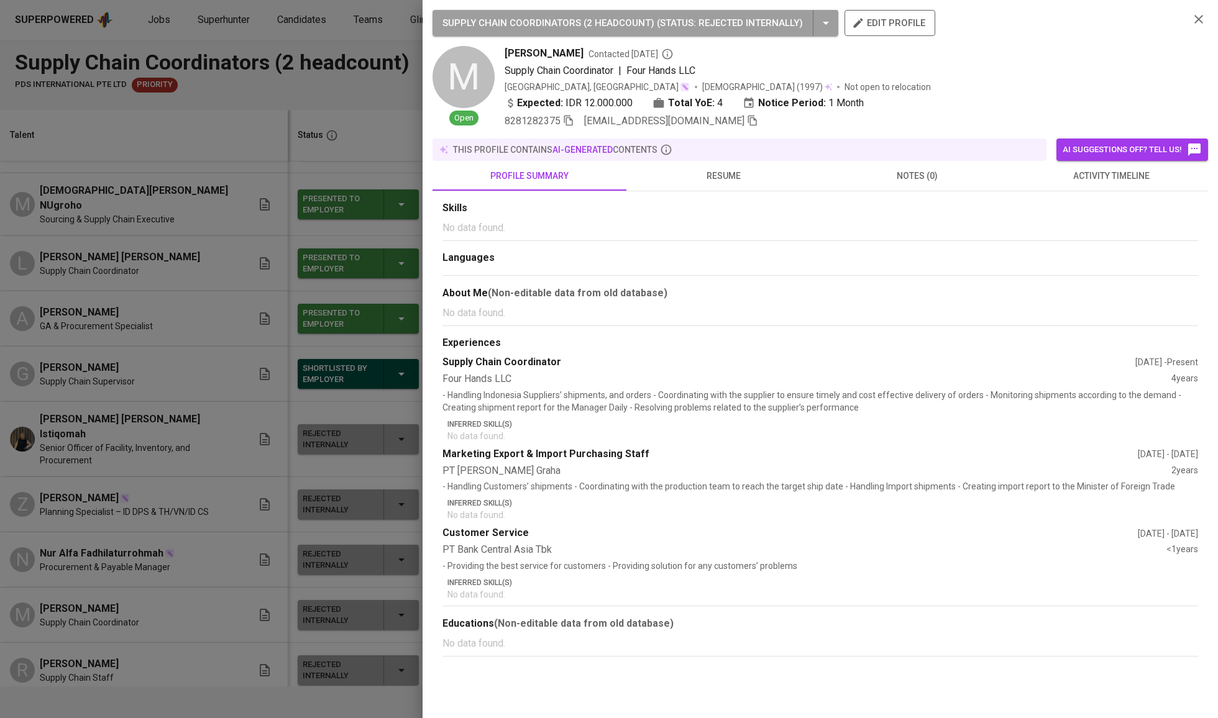
click at [757, 126] on icon "button" at bounding box center [752, 121] width 9 height 11
click at [294, 145] on div at bounding box center [609, 359] width 1218 height 718
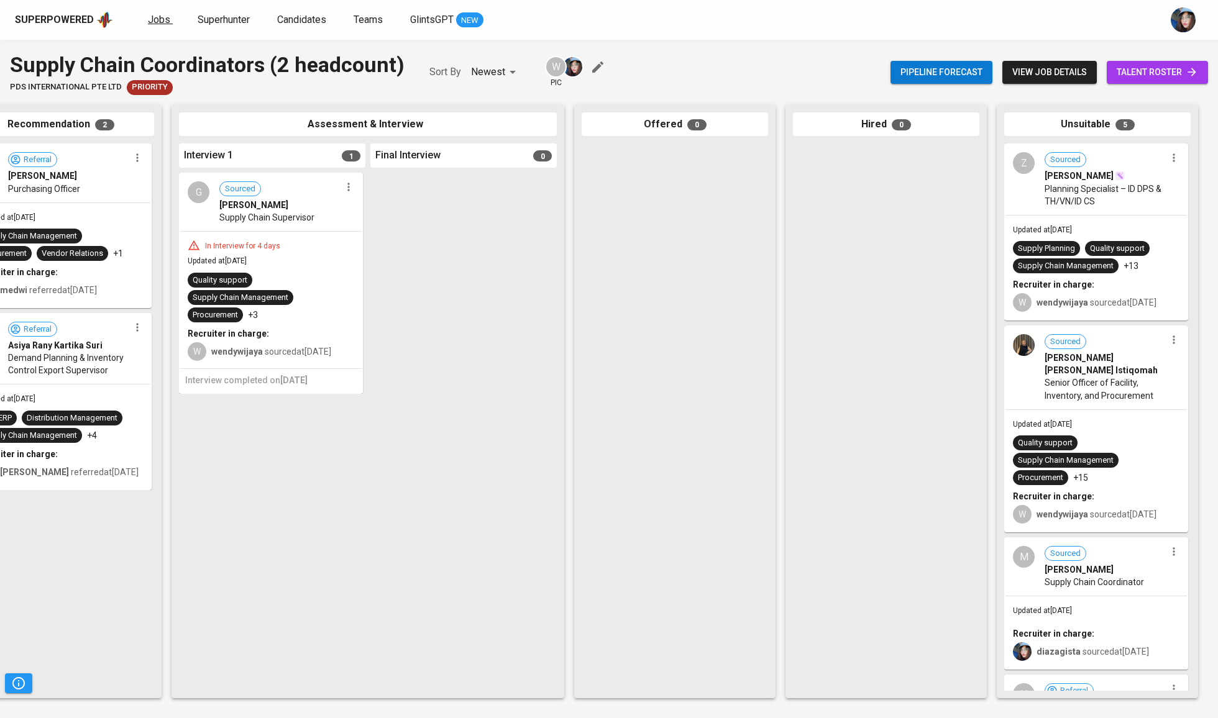
click at [154, 16] on span "Jobs" at bounding box center [159, 20] width 22 height 12
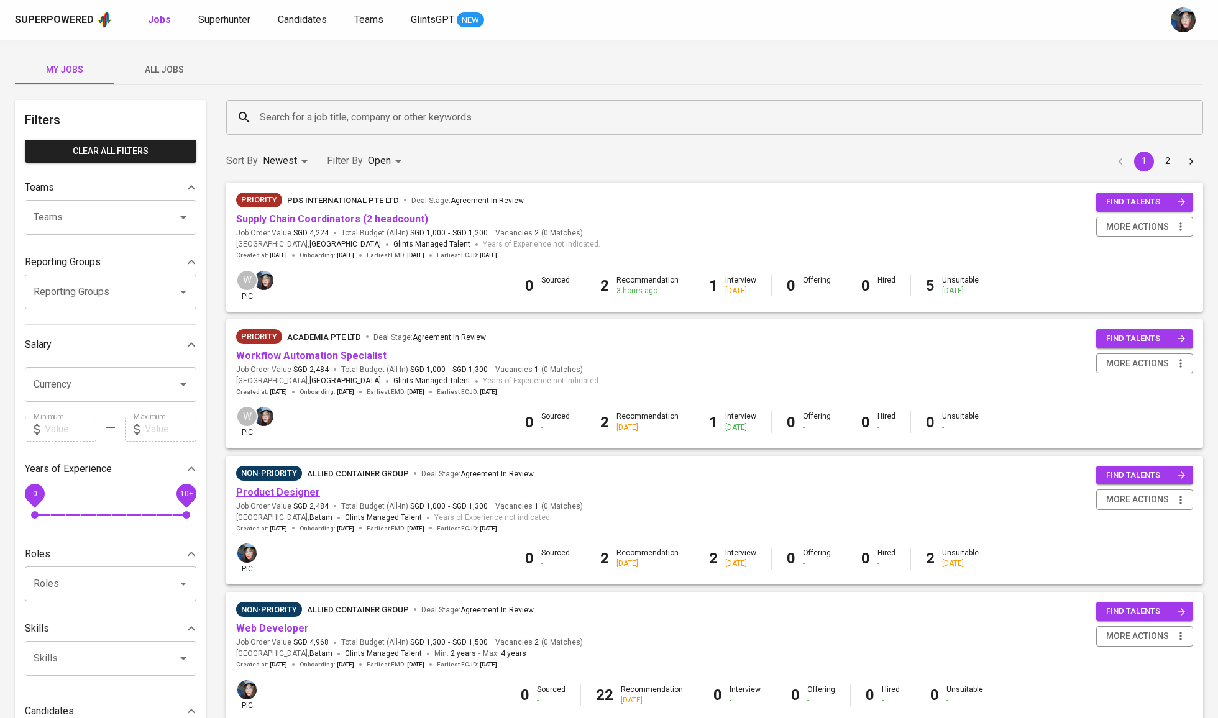
click at [308, 496] on link "Product Designer" at bounding box center [278, 492] width 84 height 12
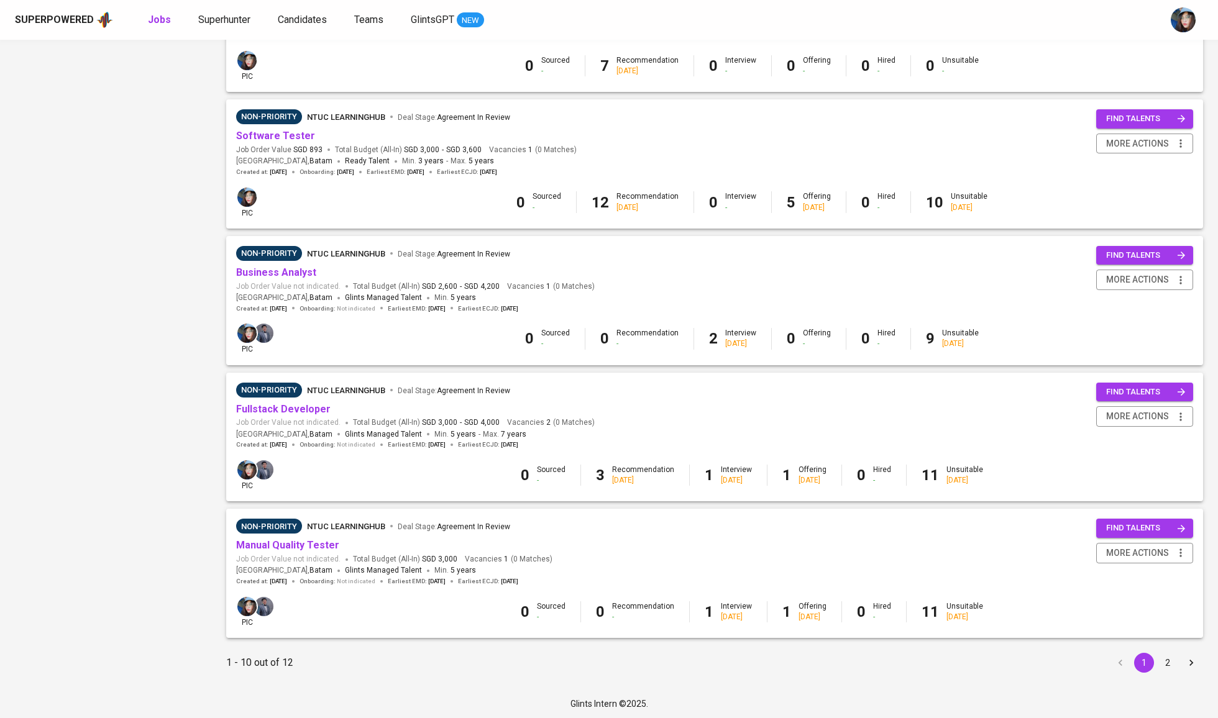
scroll to position [902, 0]
click at [316, 542] on link "Manual Quality Tester" at bounding box center [287, 546] width 103 height 12
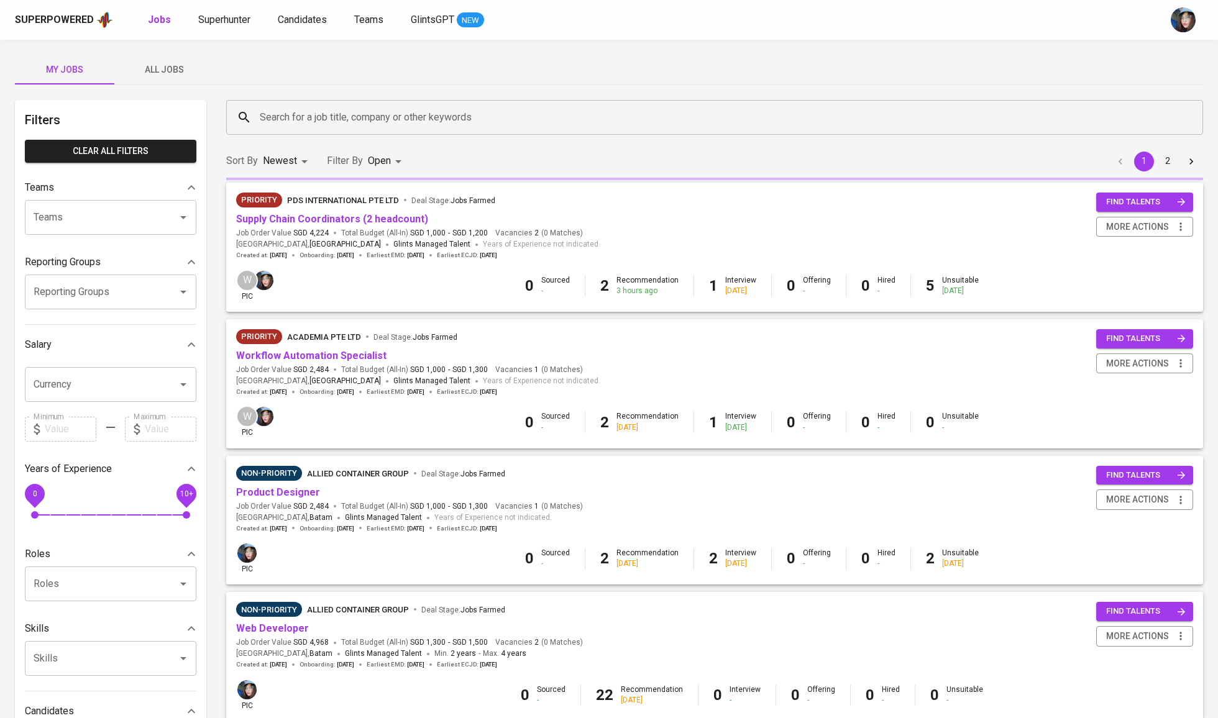
scroll to position [902, 0]
